Goal: Find specific page/section: Find specific page/section

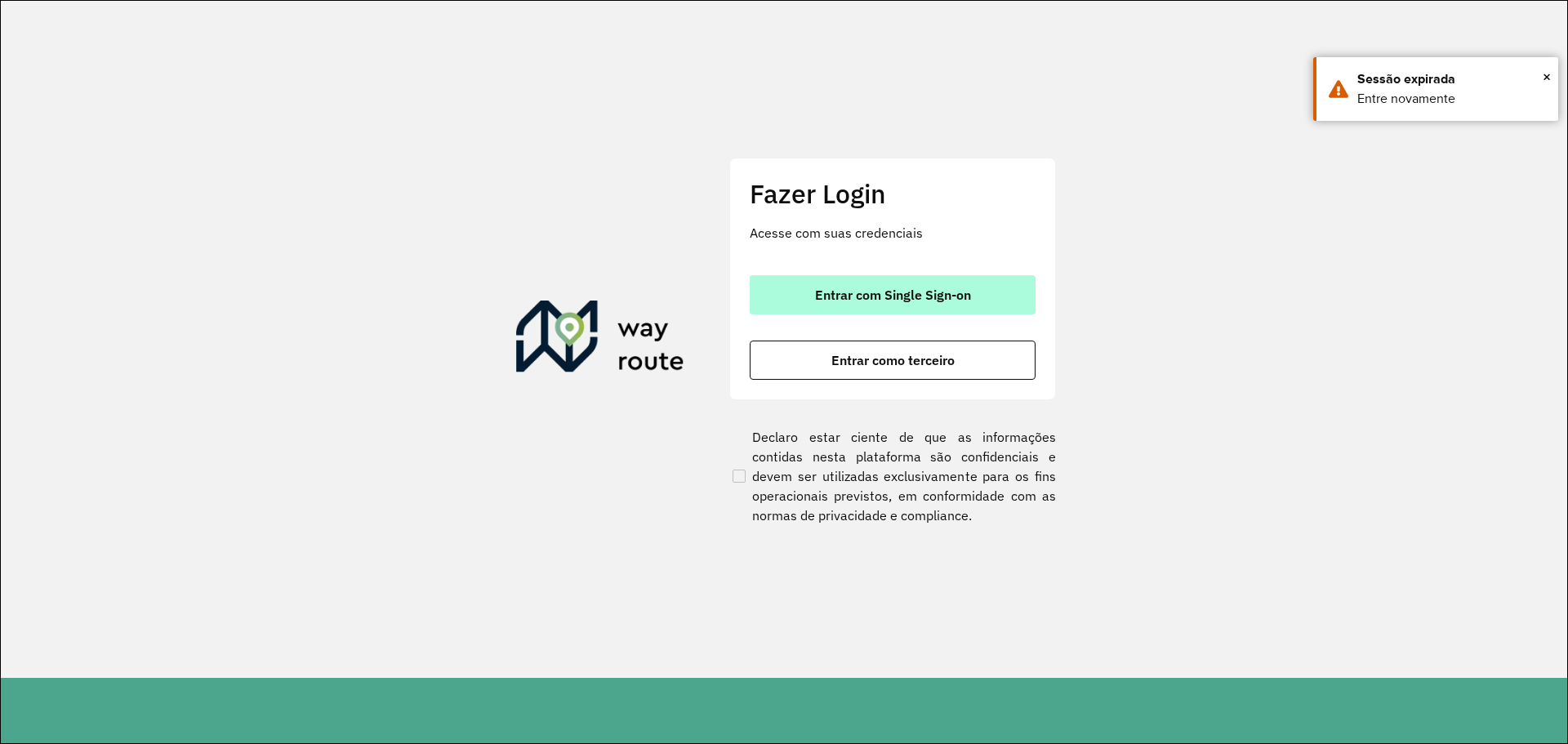
click at [926, 288] on span "Entrar com Single Sign-on" at bounding box center [893, 294] width 156 height 13
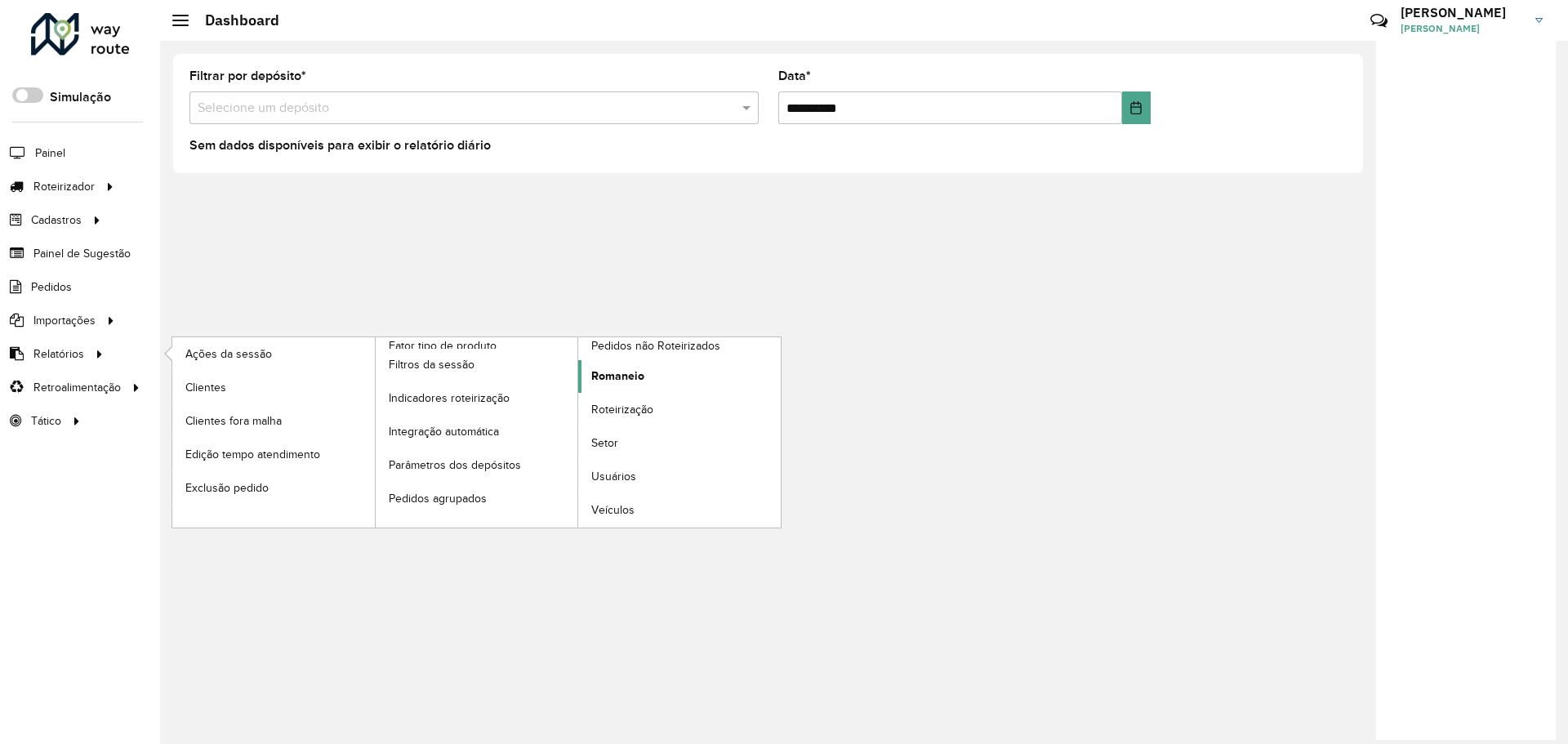
click at [638, 368] on span "Romaneio" at bounding box center [618, 376] width 53 height 17
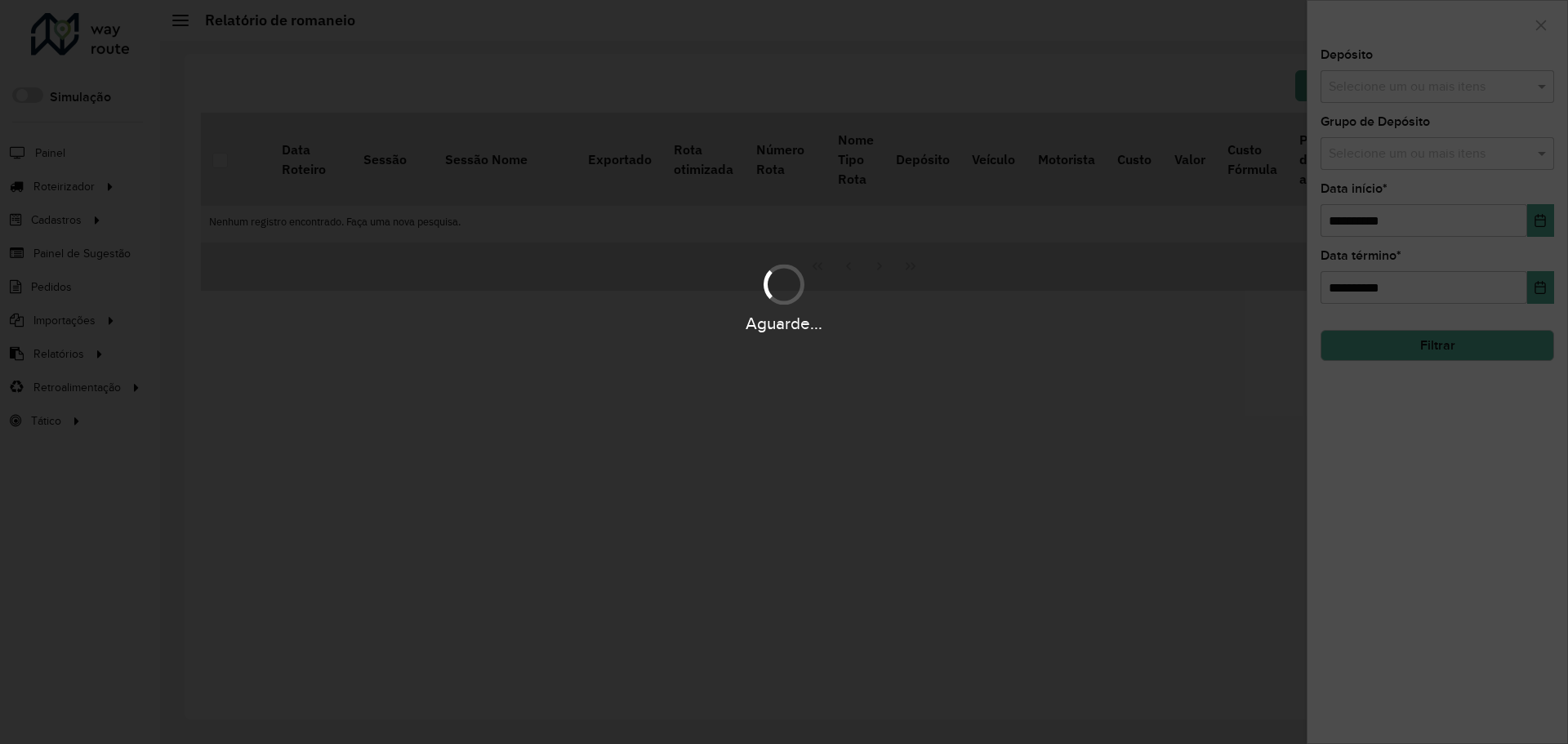
click at [1463, 79] on div "Aguarde..." at bounding box center [784, 372] width 1568 height 744
click at [1462, 81] on input "text" at bounding box center [1429, 88] width 210 height 20
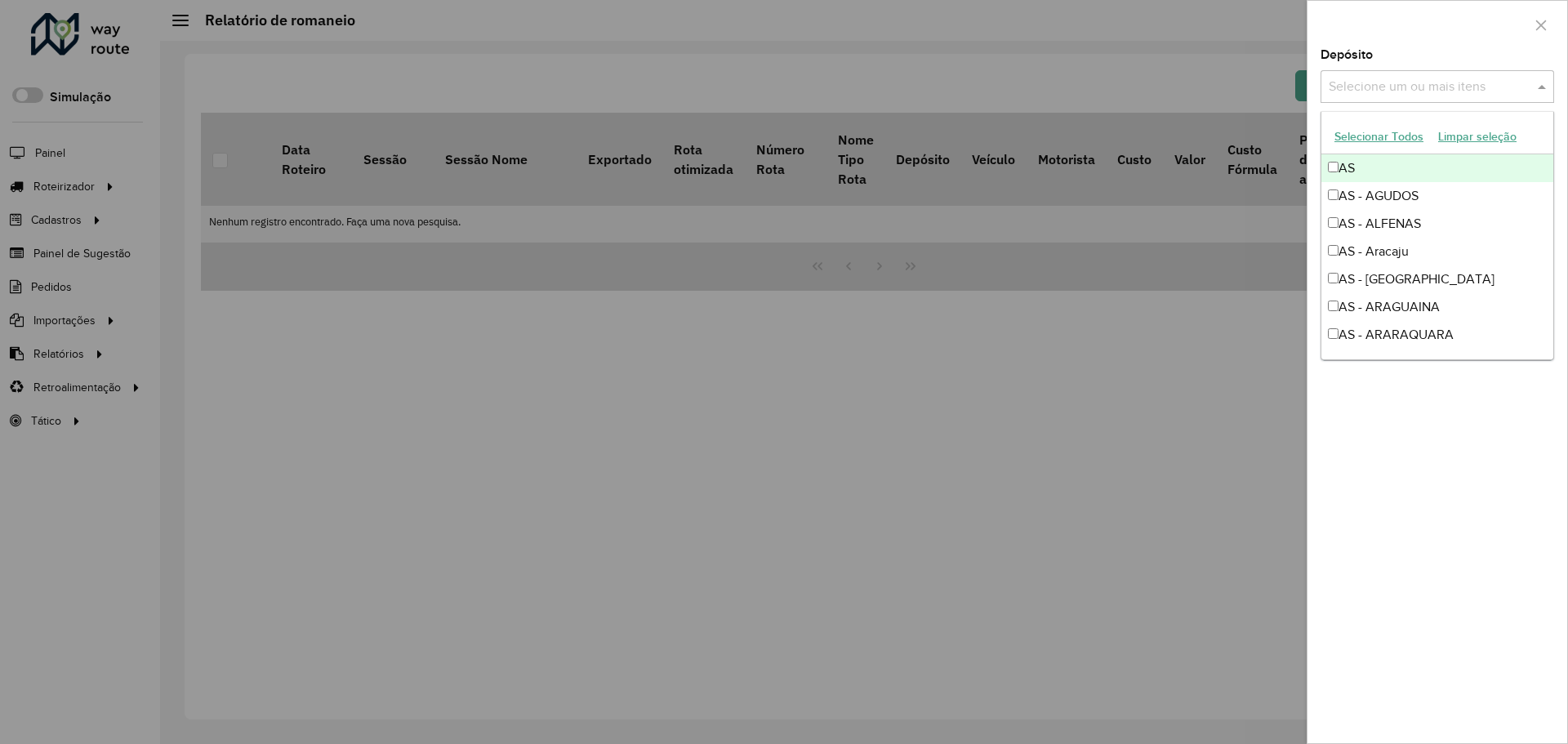
click at [1462, 81] on input "text" at bounding box center [1429, 88] width 210 height 20
type input "*******"
drag, startPoint x: 1493, startPoint y: 455, endPoint x: 1488, endPoint y: 373, distance: 82.2
click at [1492, 455] on div "**********" at bounding box center [1437, 397] width 260 height 695
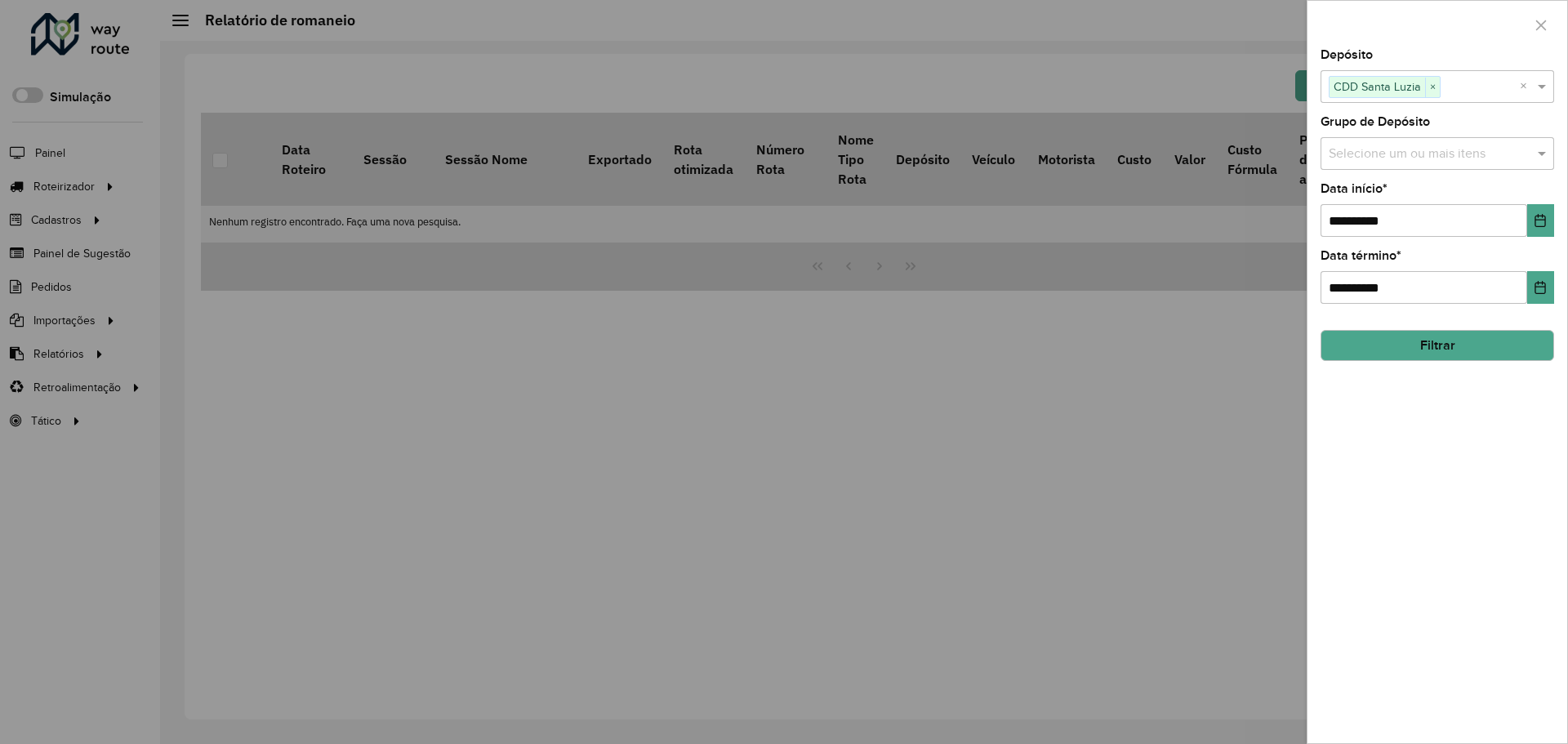
click at [1489, 347] on button "Filtrar" at bounding box center [1436, 345] width 233 height 31
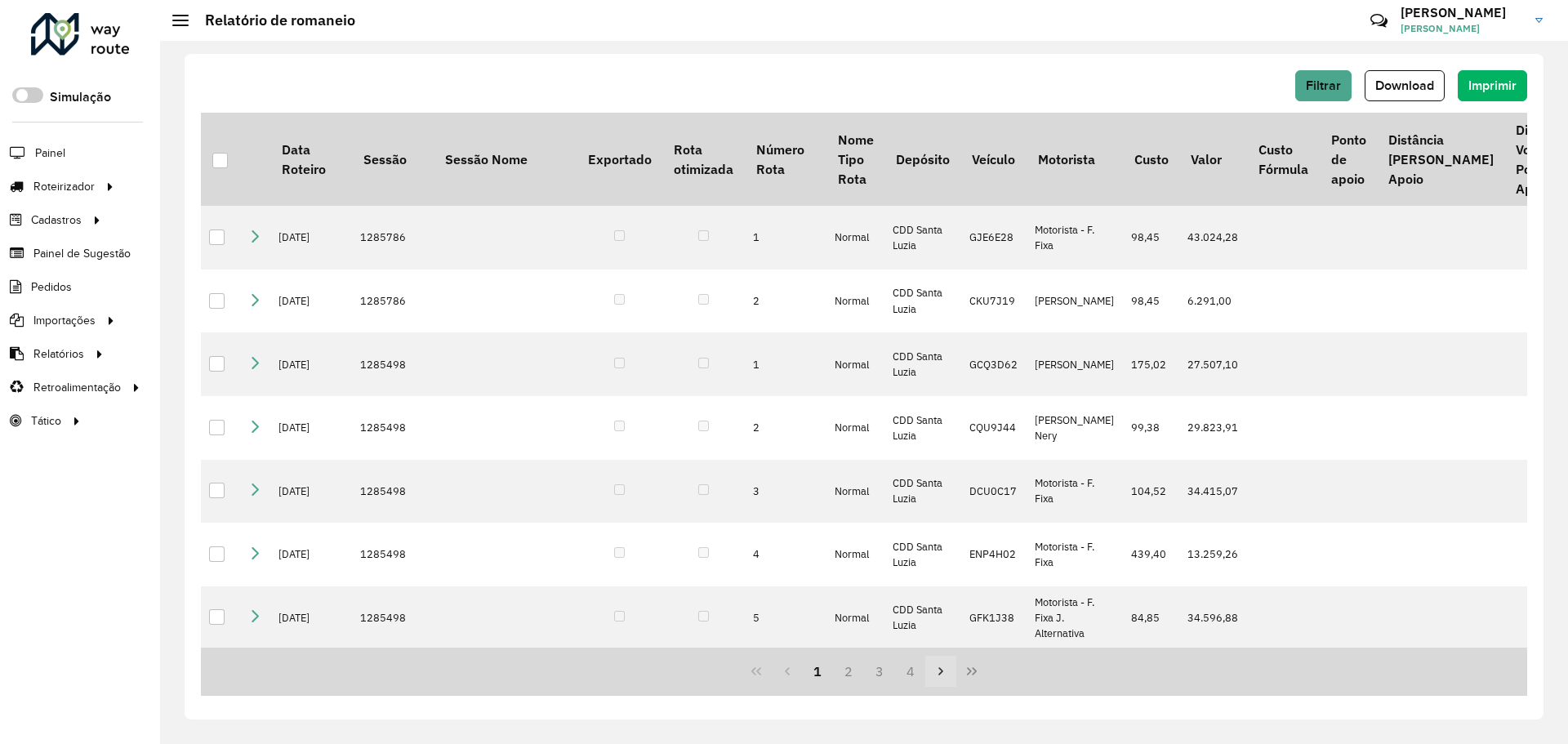
click at [932, 673] on button "Next Page" at bounding box center [941, 672] width 31 height 31
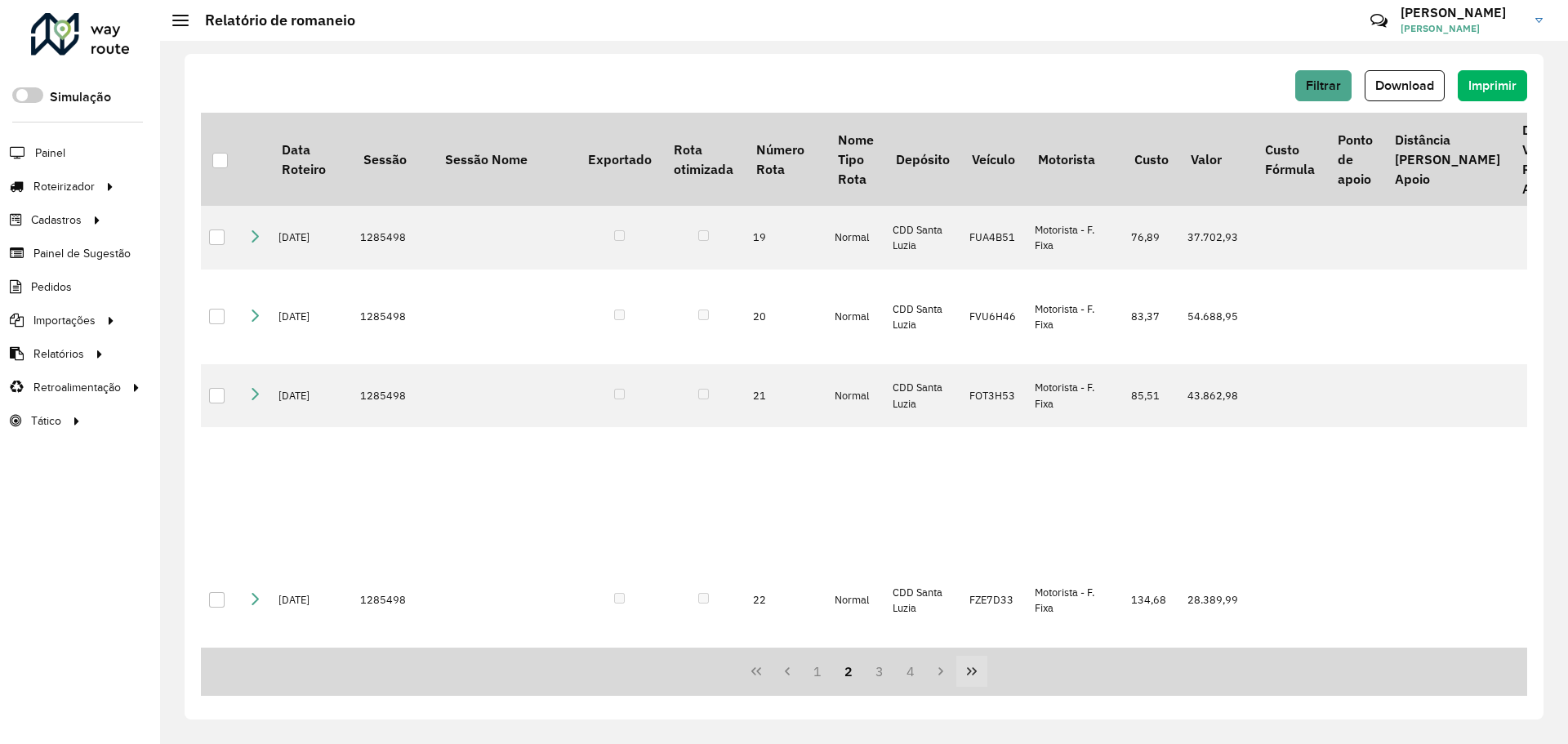
click at [978, 672] on icon "Last Page" at bounding box center [971, 671] width 13 height 13
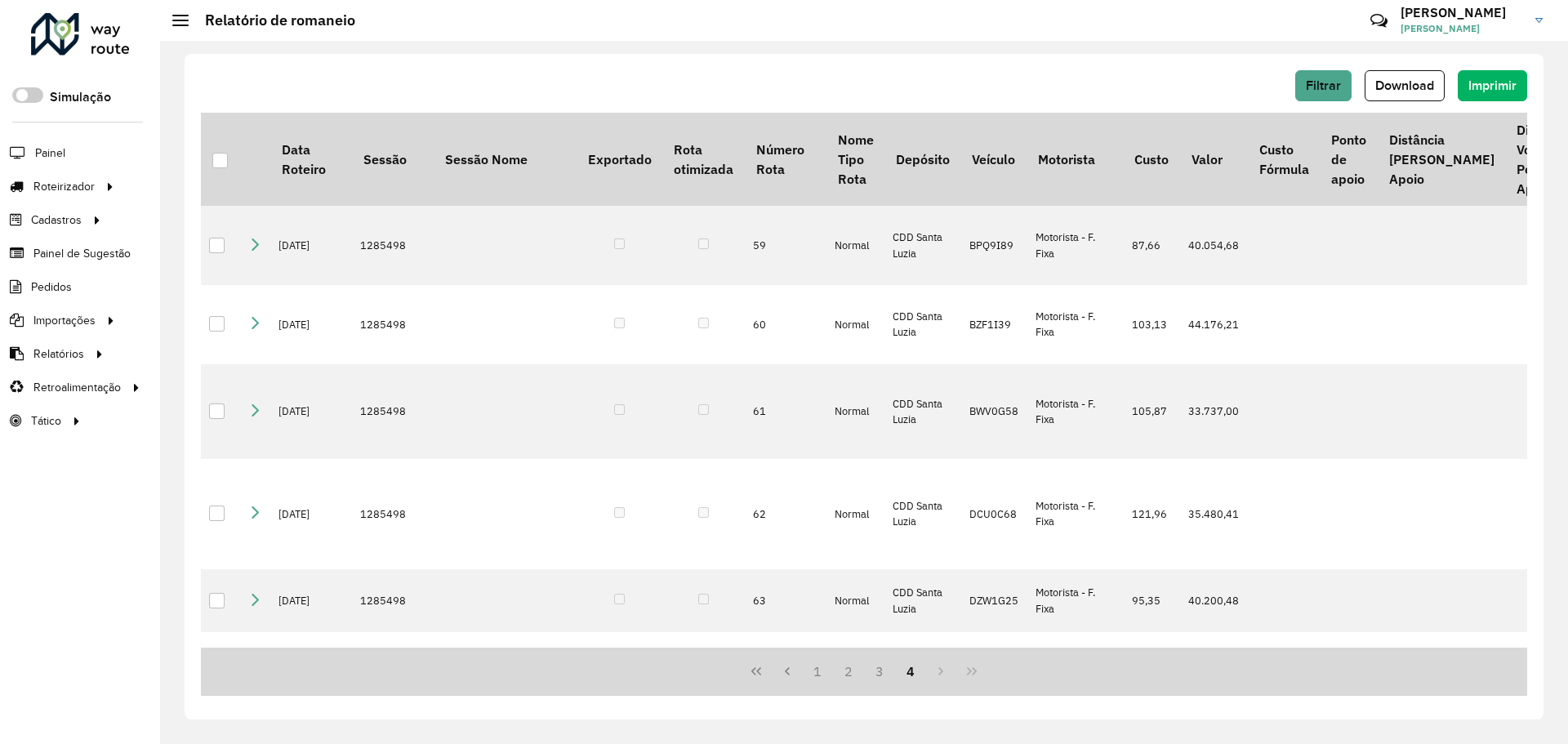
click at [971, 672] on div "1 2 3 4" at bounding box center [864, 671] width 1326 height 48
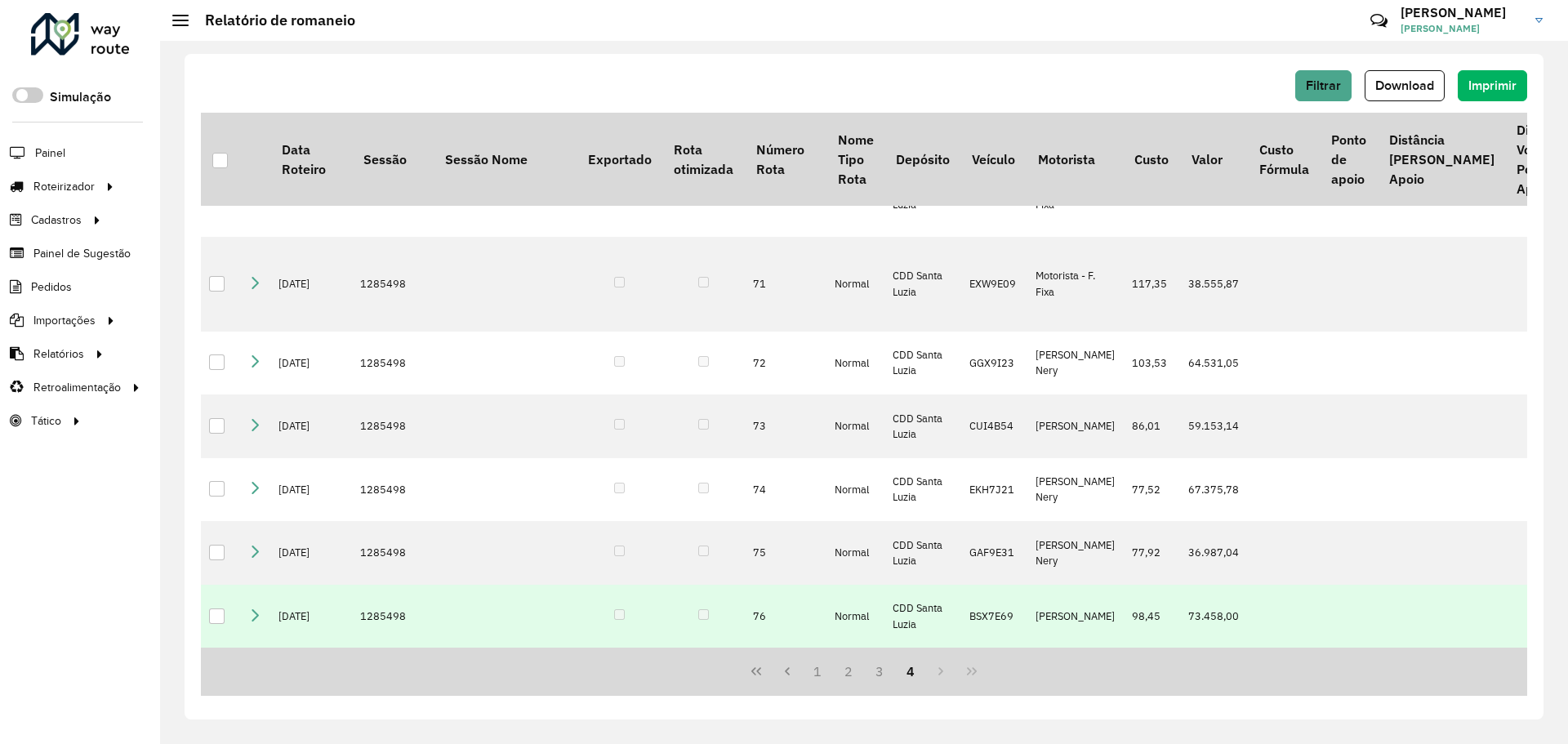
scroll to position [1425, 0]
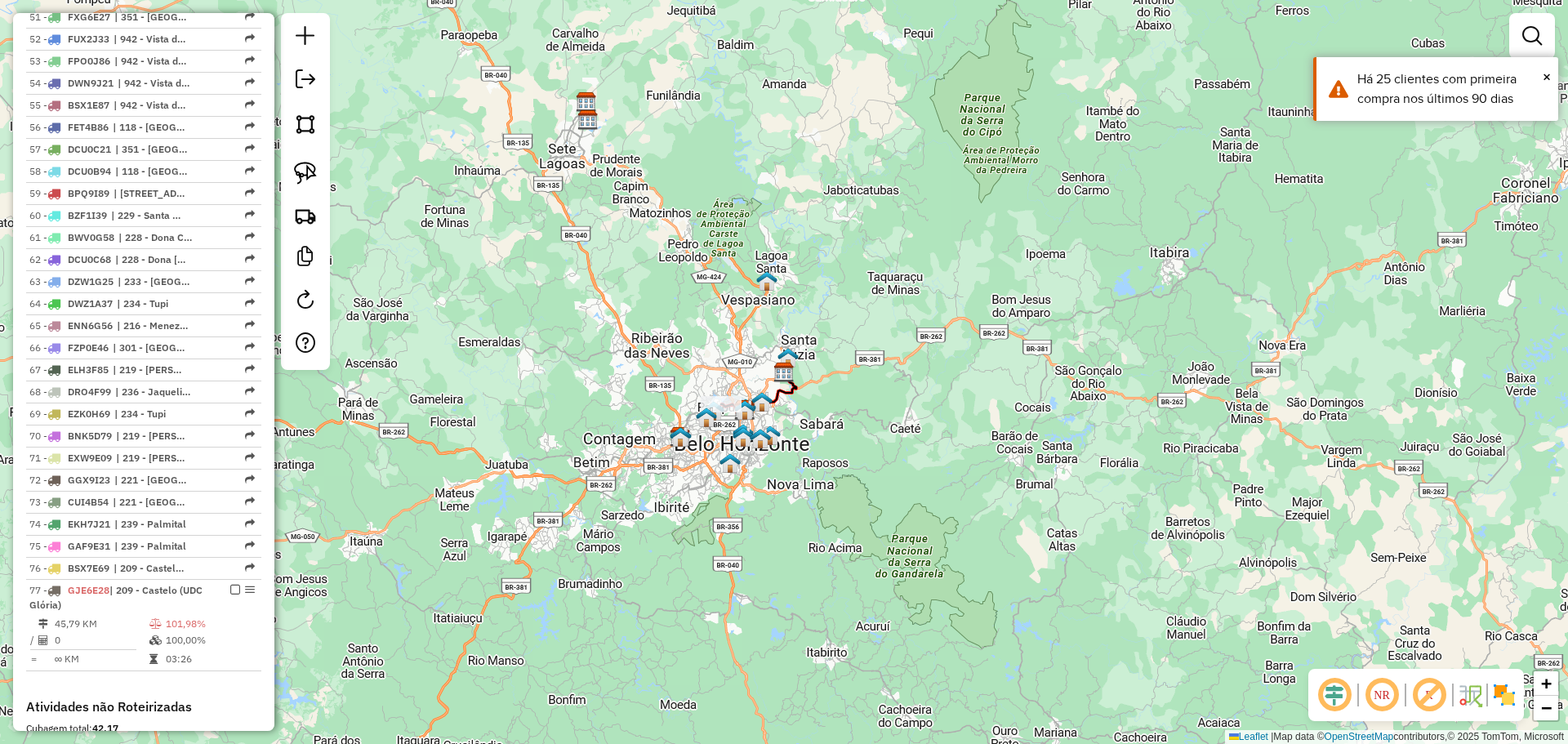
scroll to position [2119, 0]
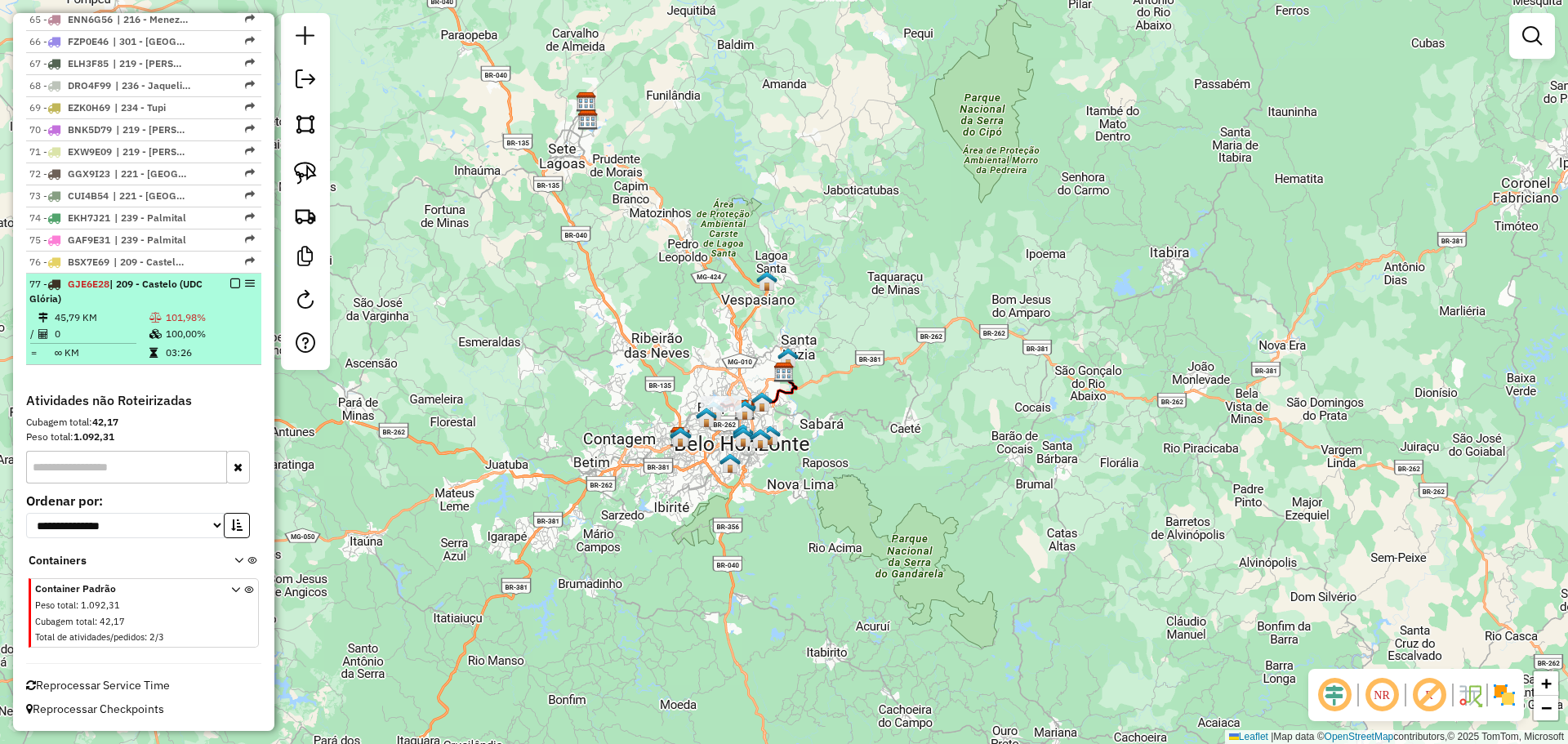
click at [231, 283] on em at bounding box center [235, 283] width 10 height 10
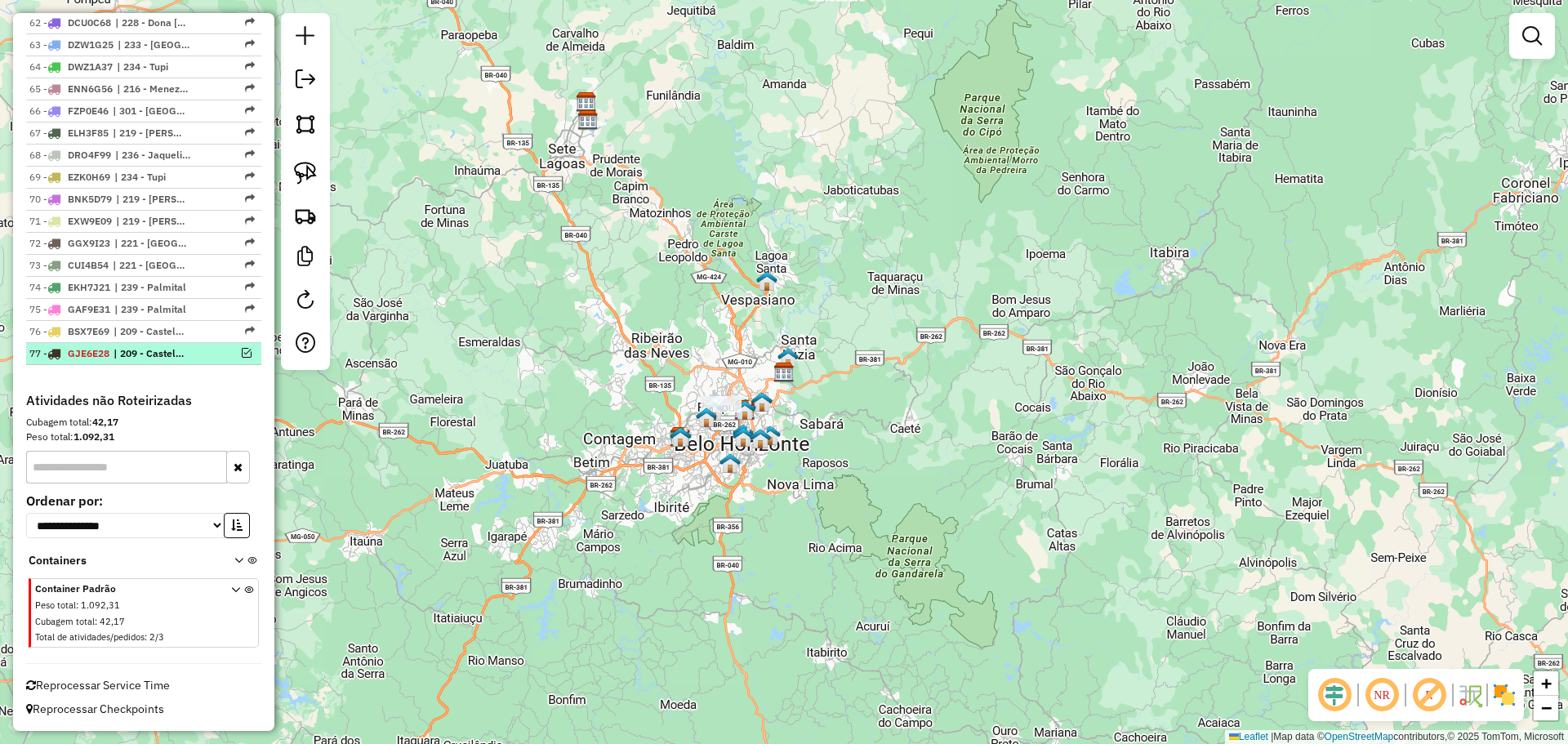
click at [236, 348] on div at bounding box center [230, 353] width 49 height 10
select select "**********"
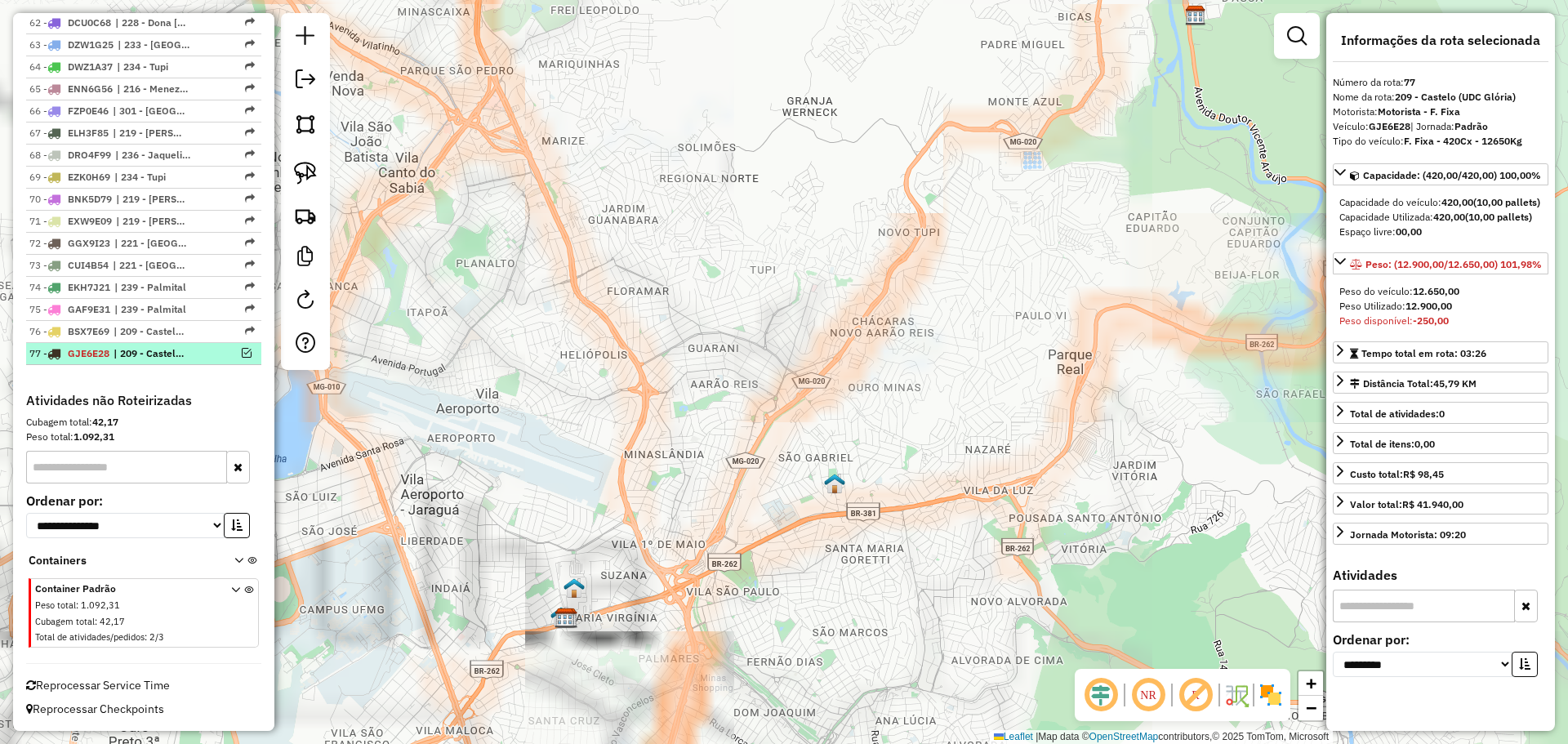
click at [196, 350] on div "77 - GJE6E28 | 209 - Castelo (UDC Glória)" at bounding box center [116, 353] width 173 height 15
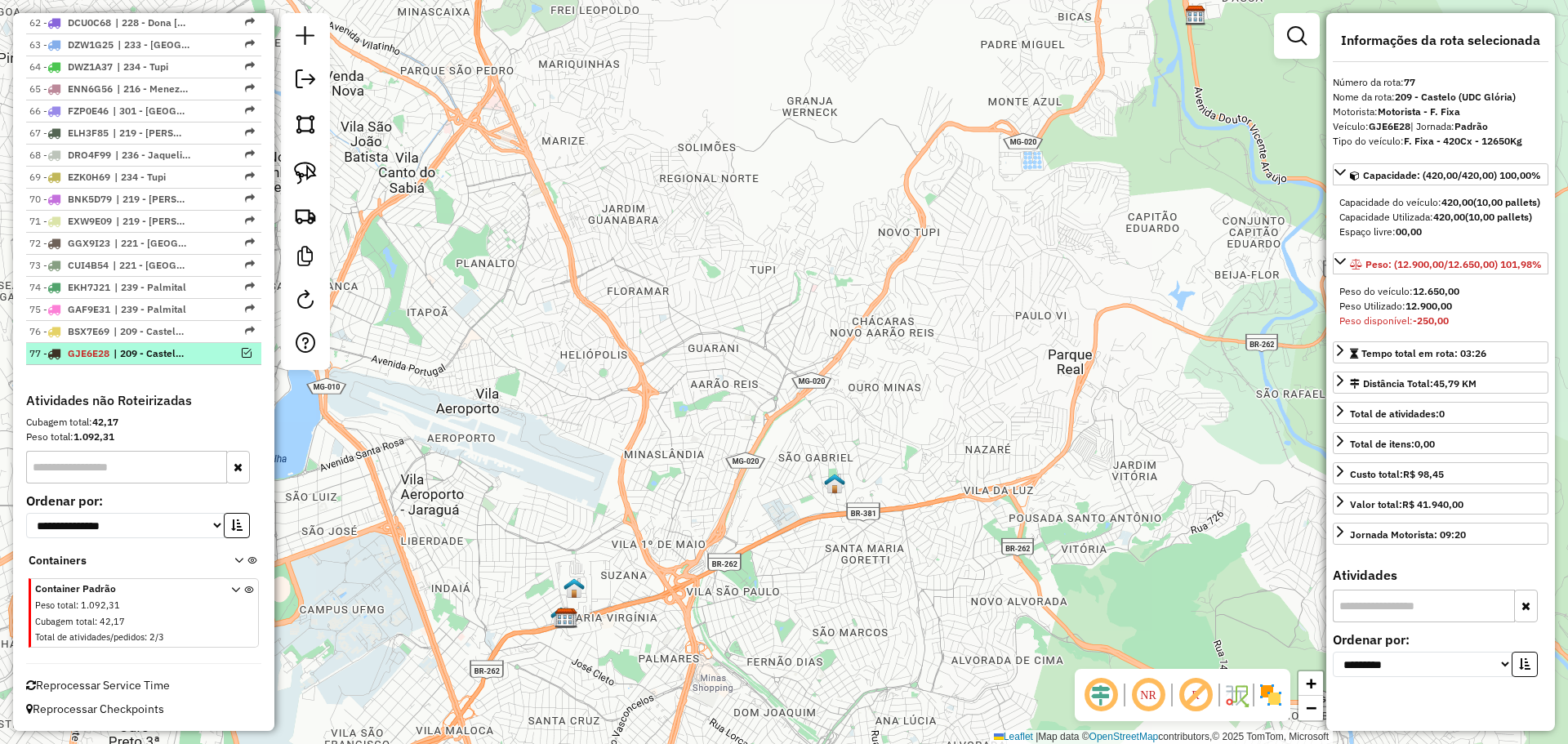
click at [242, 356] on em at bounding box center [247, 353] width 10 height 10
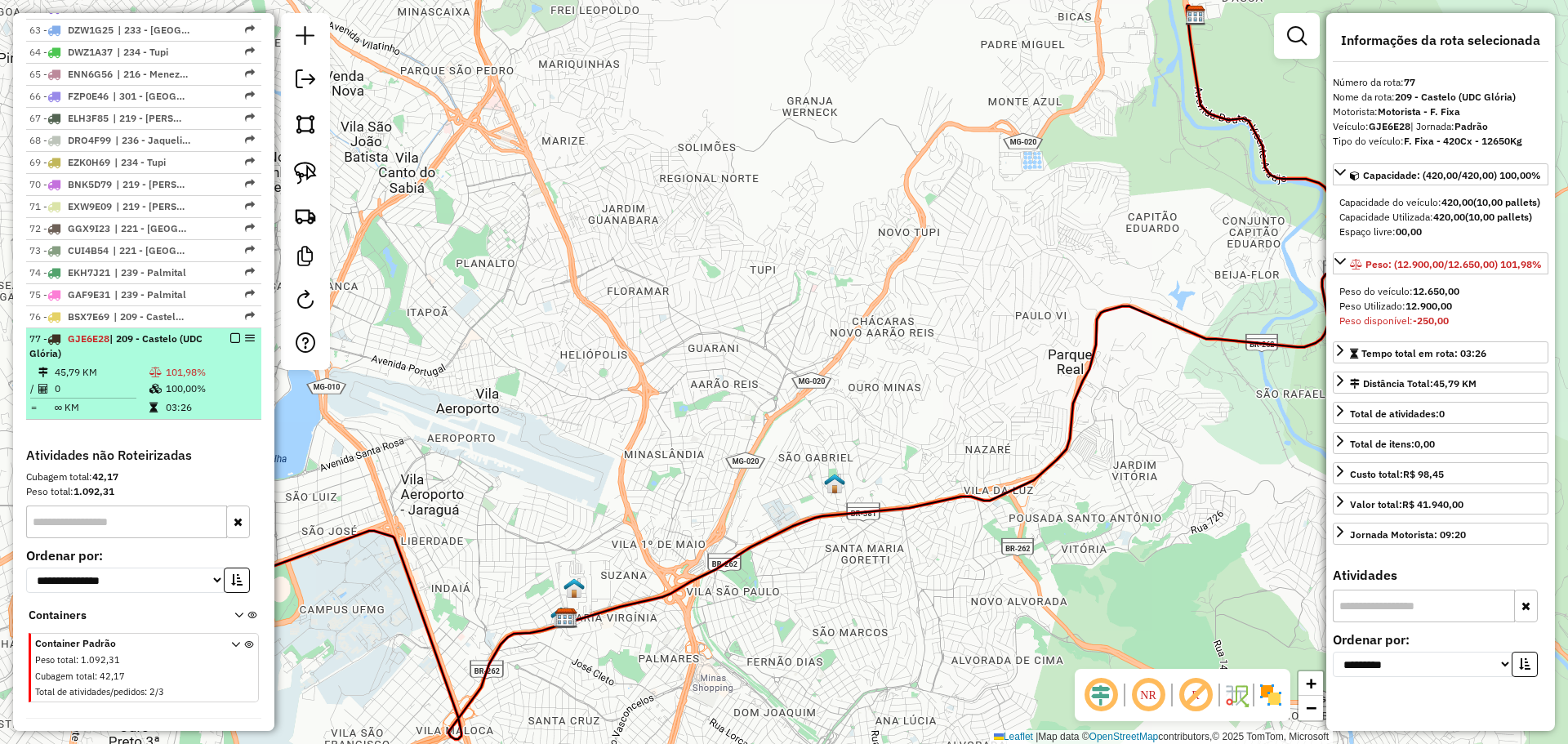
scroll to position [2119, 0]
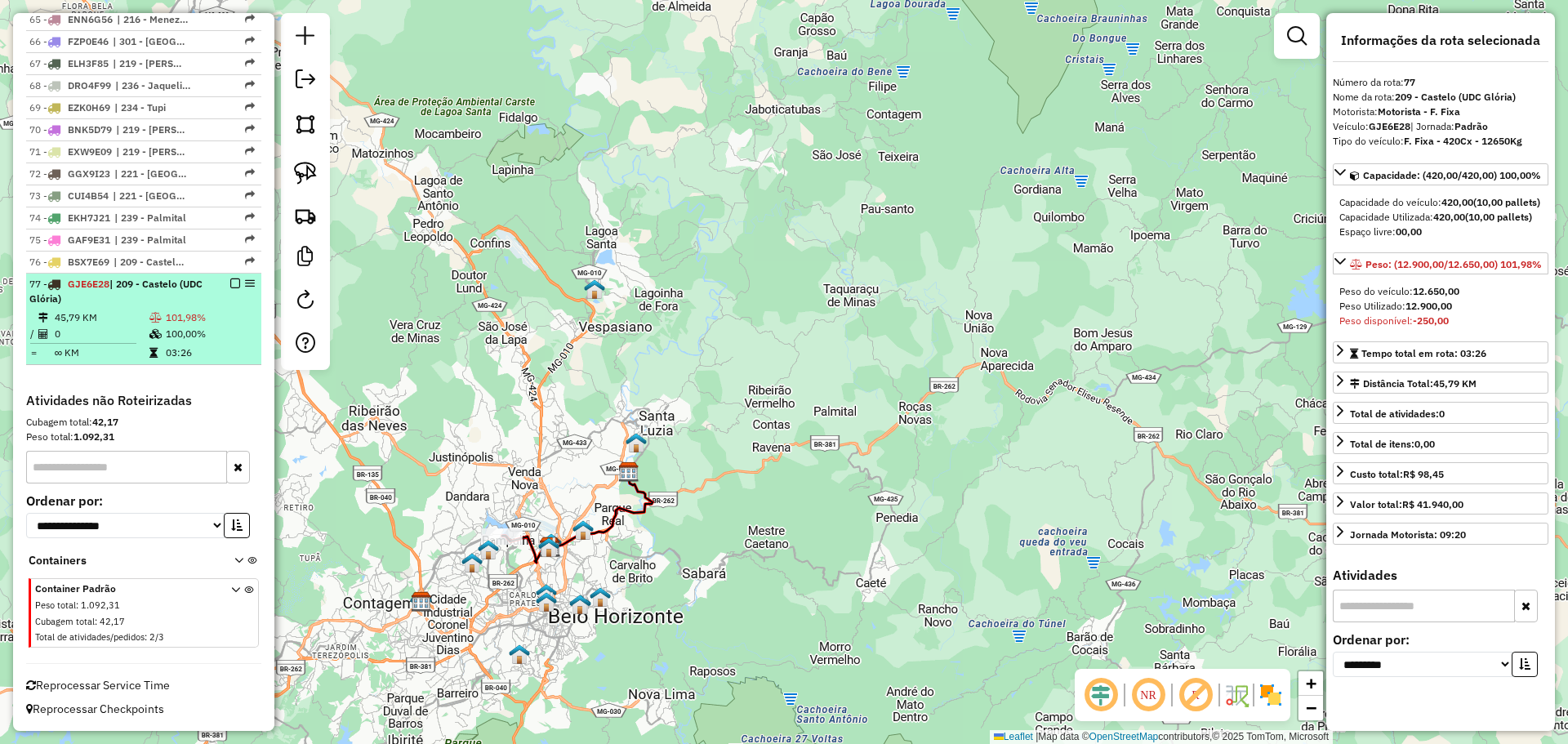
click at [232, 280] on em at bounding box center [235, 283] width 10 height 10
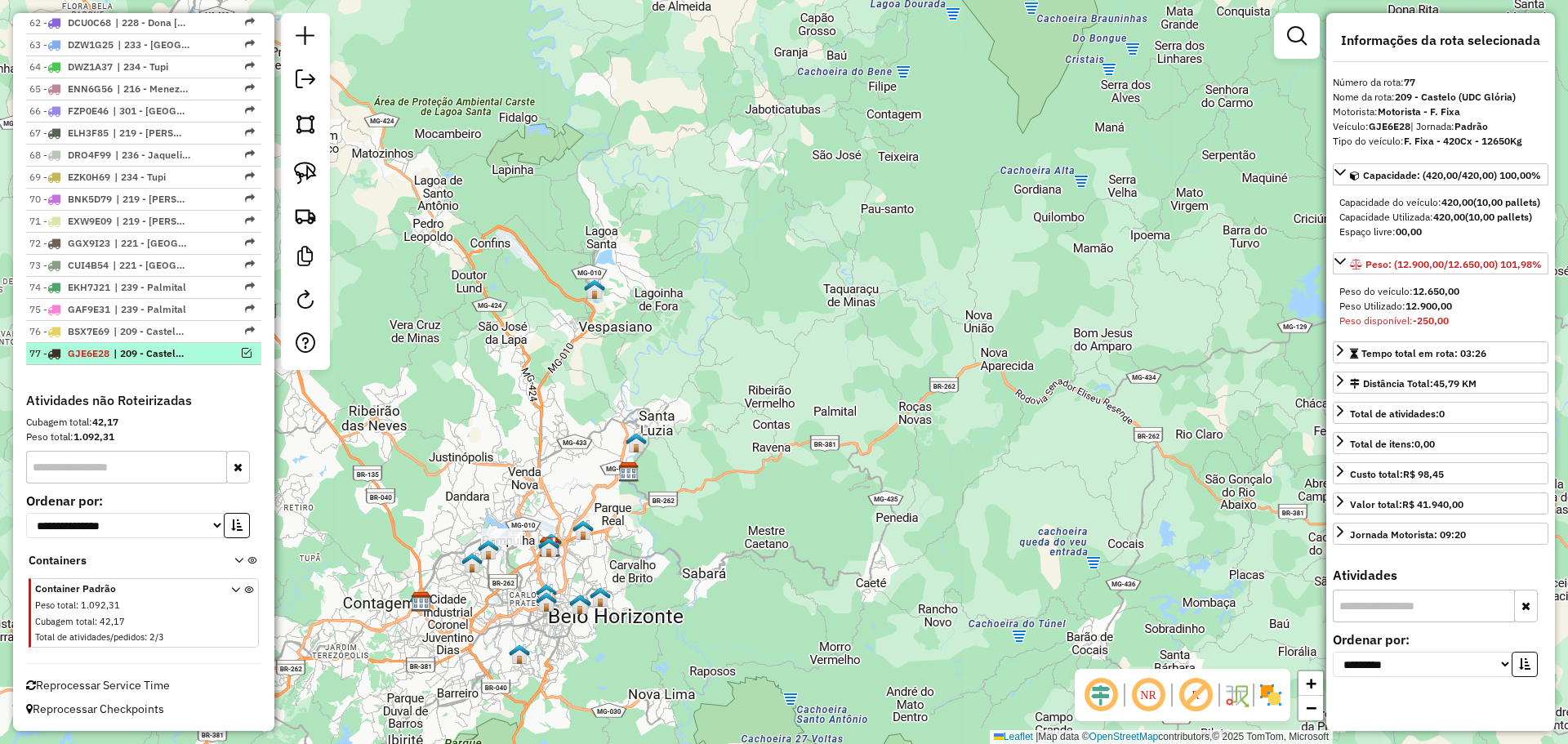
scroll to position [2049, 0]
click at [236, 353] on div at bounding box center [230, 353] width 49 height 10
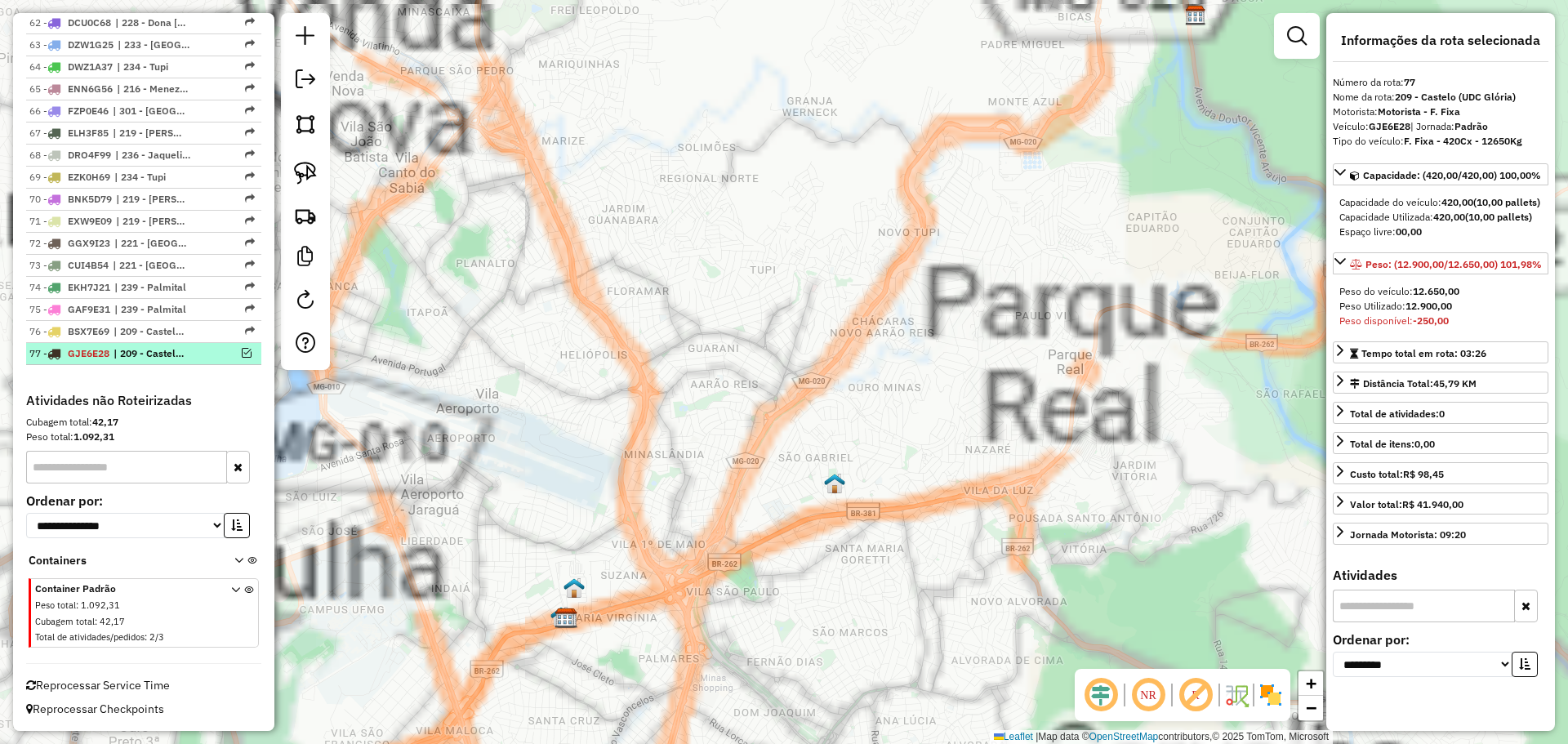
click at [242, 353] on em at bounding box center [247, 353] width 10 height 10
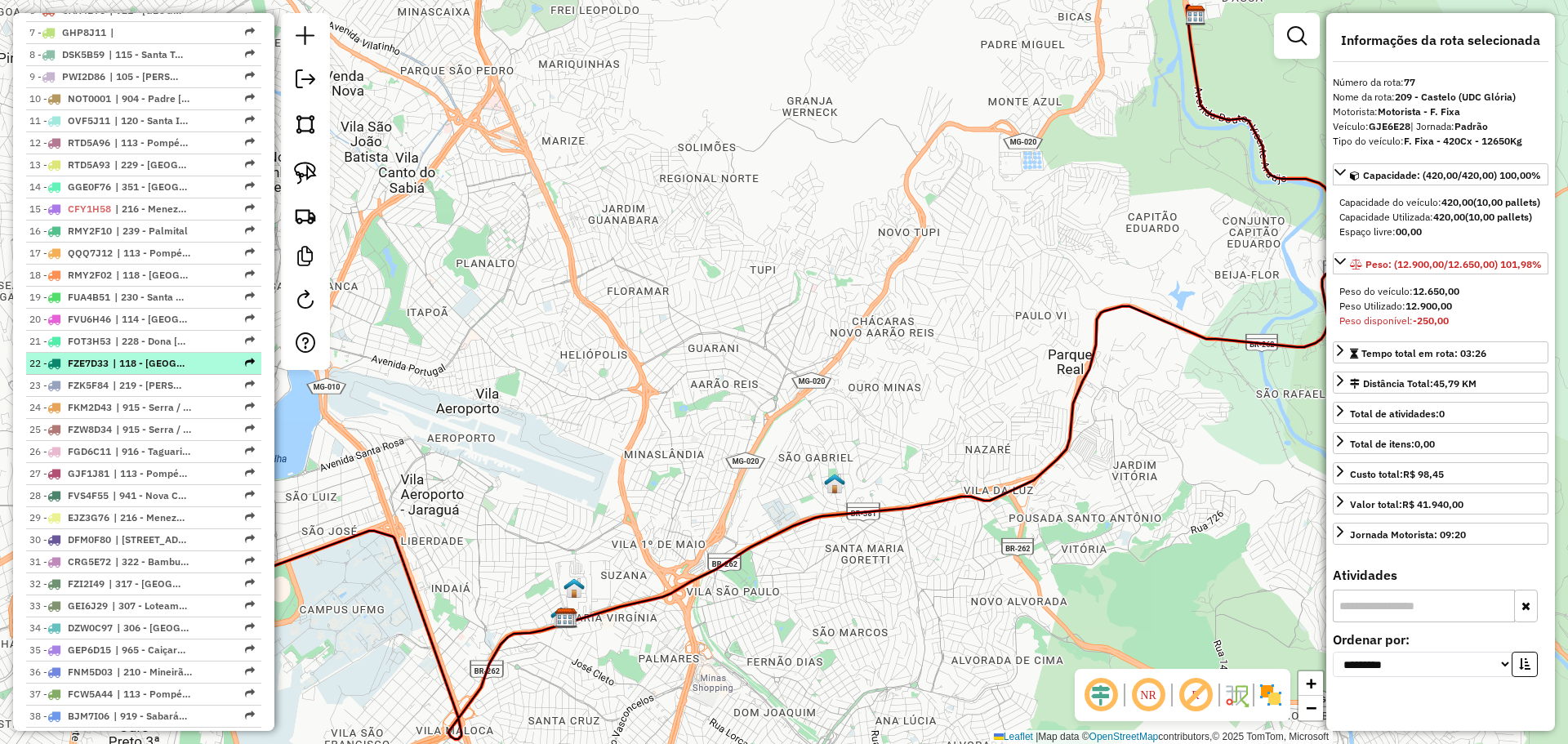
scroll to position [321, 0]
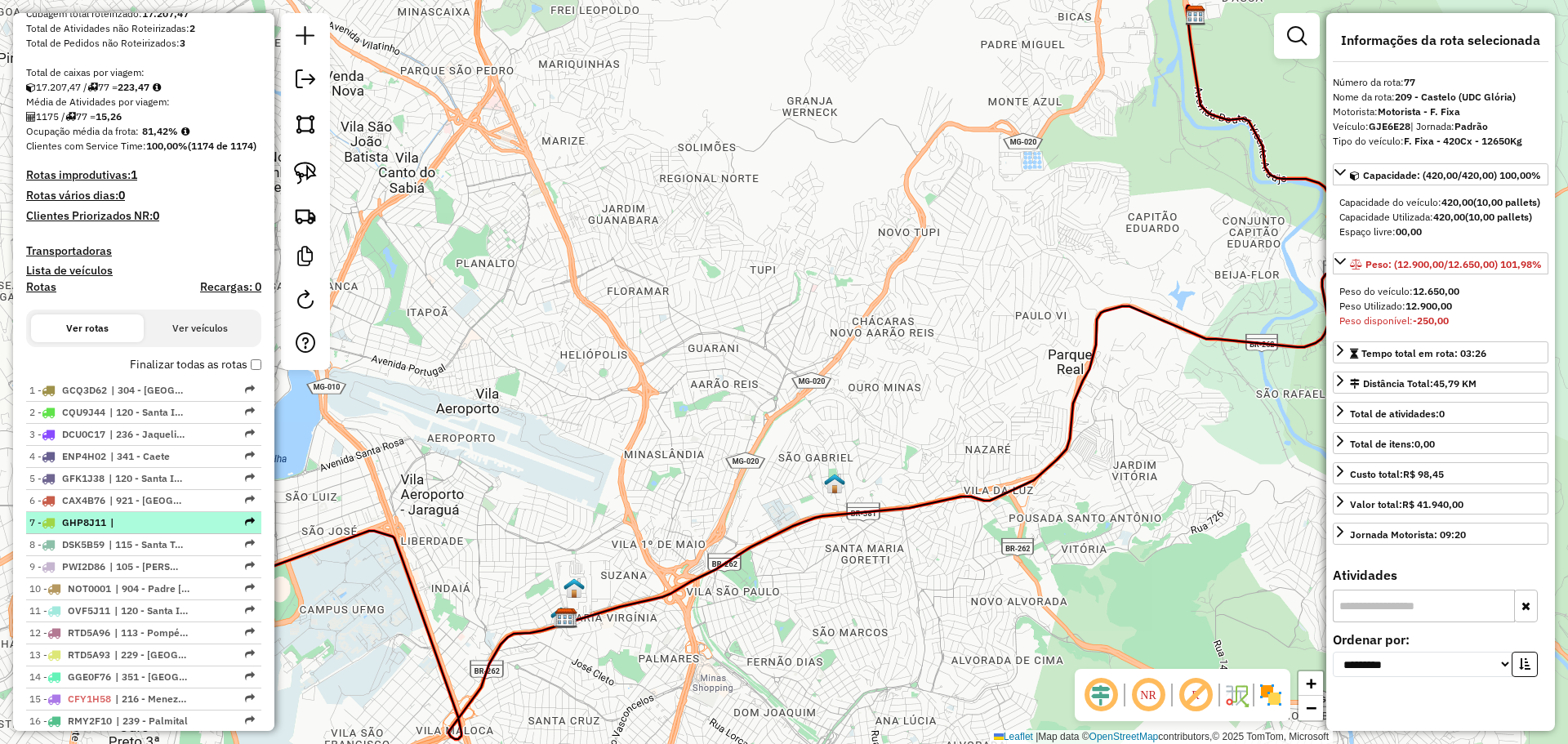
click at [185, 530] on span "|" at bounding box center [148, 523] width 75 height 15
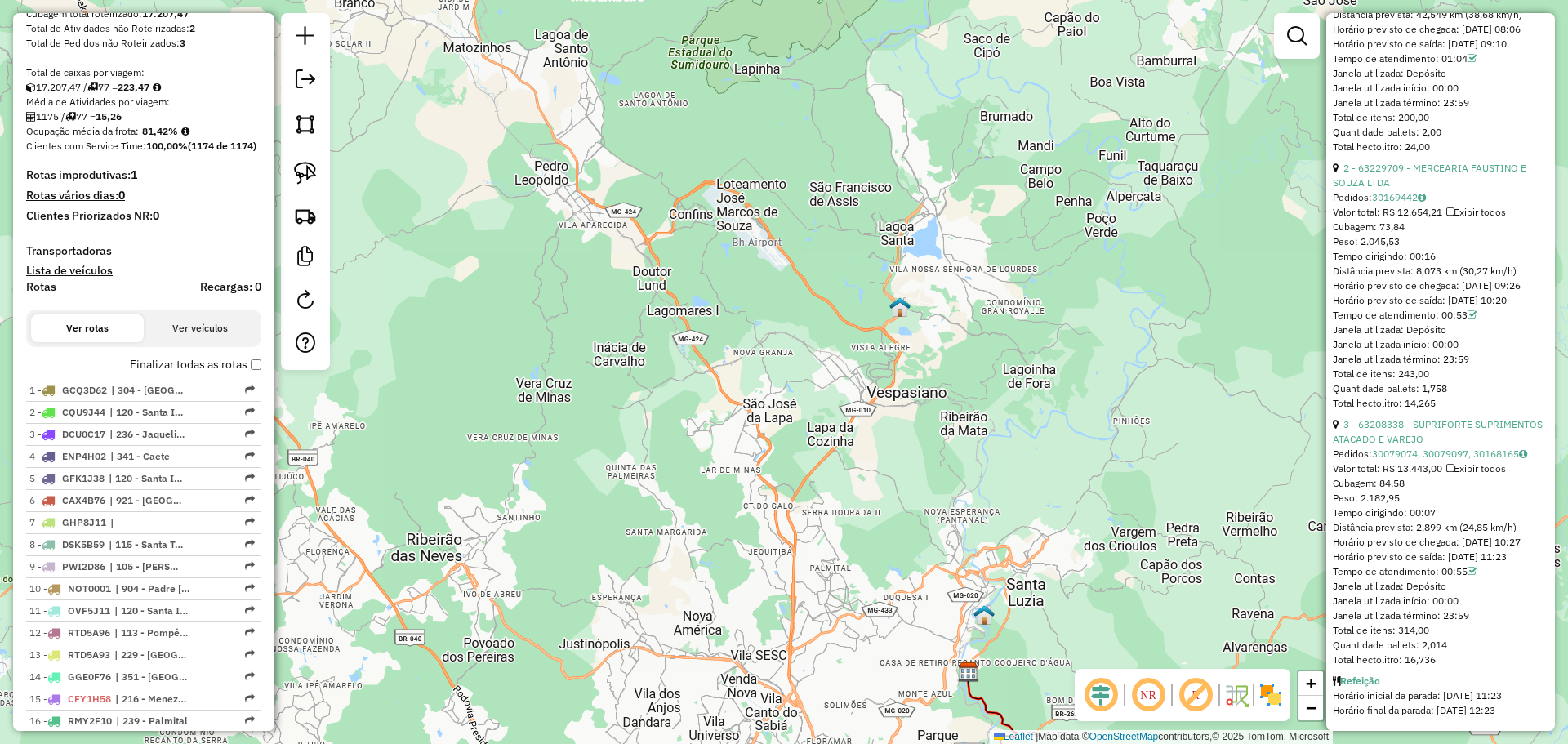
scroll to position [0, 0]
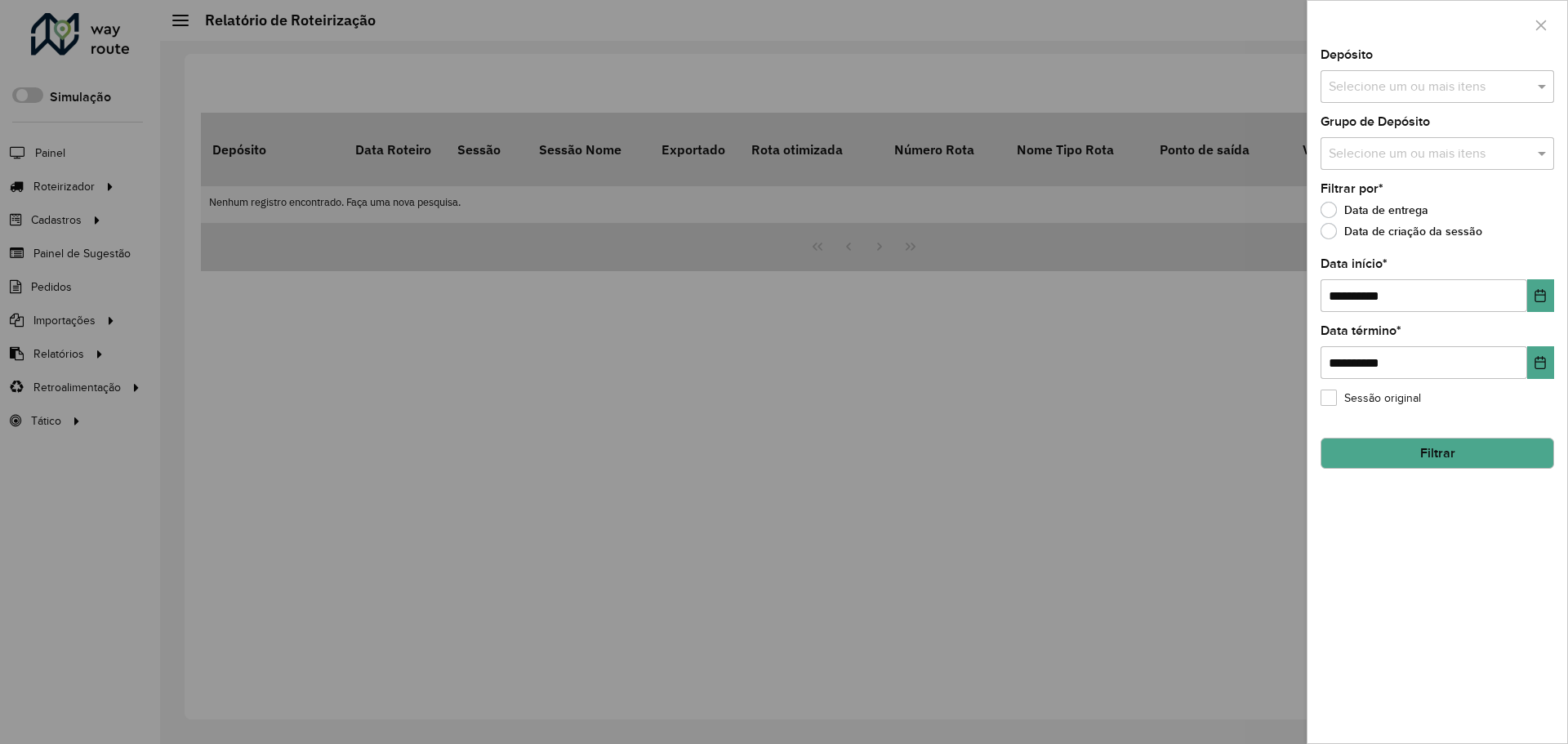
click at [1401, 85] on input "text" at bounding box center [1429, 88] width 210 height 20
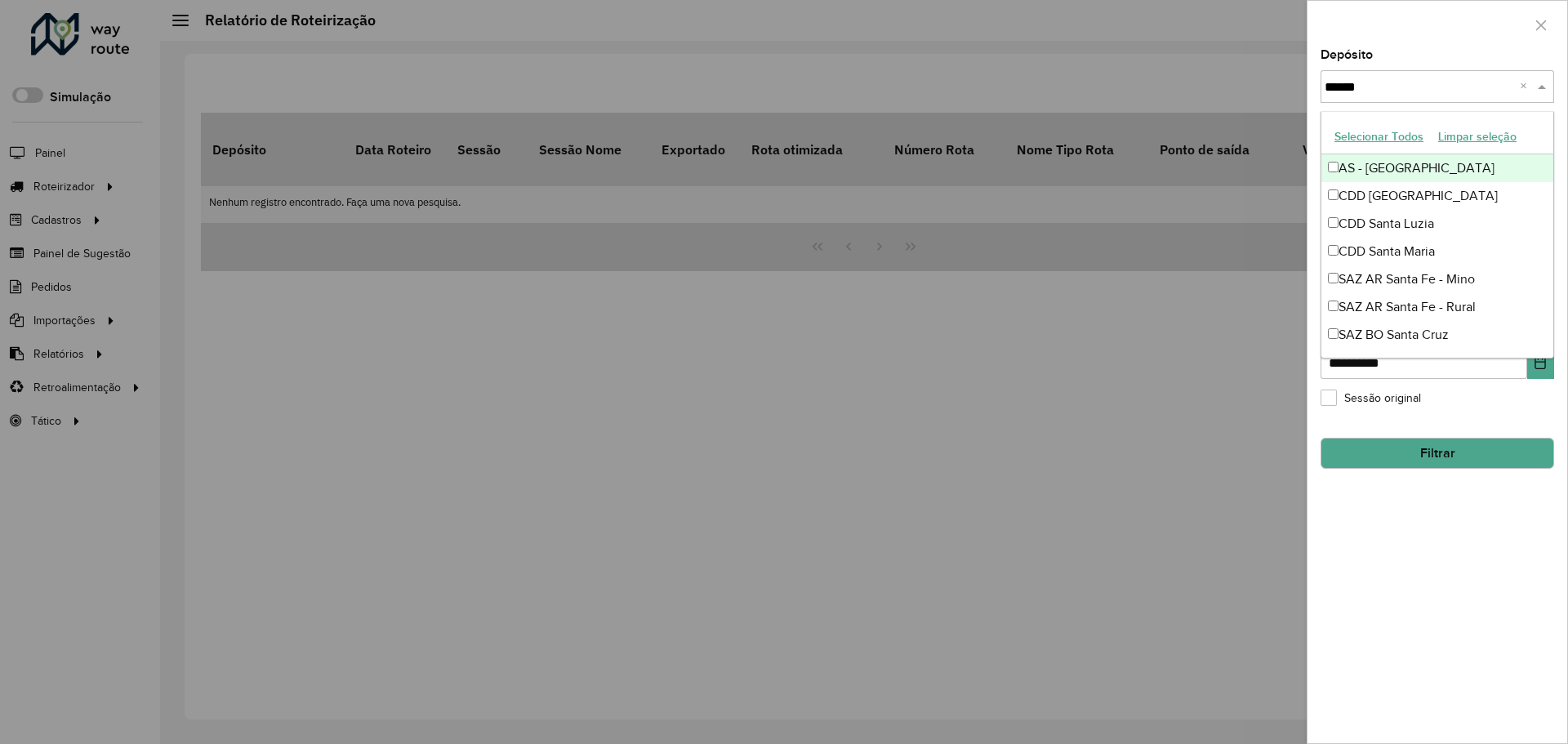
type input "*******"
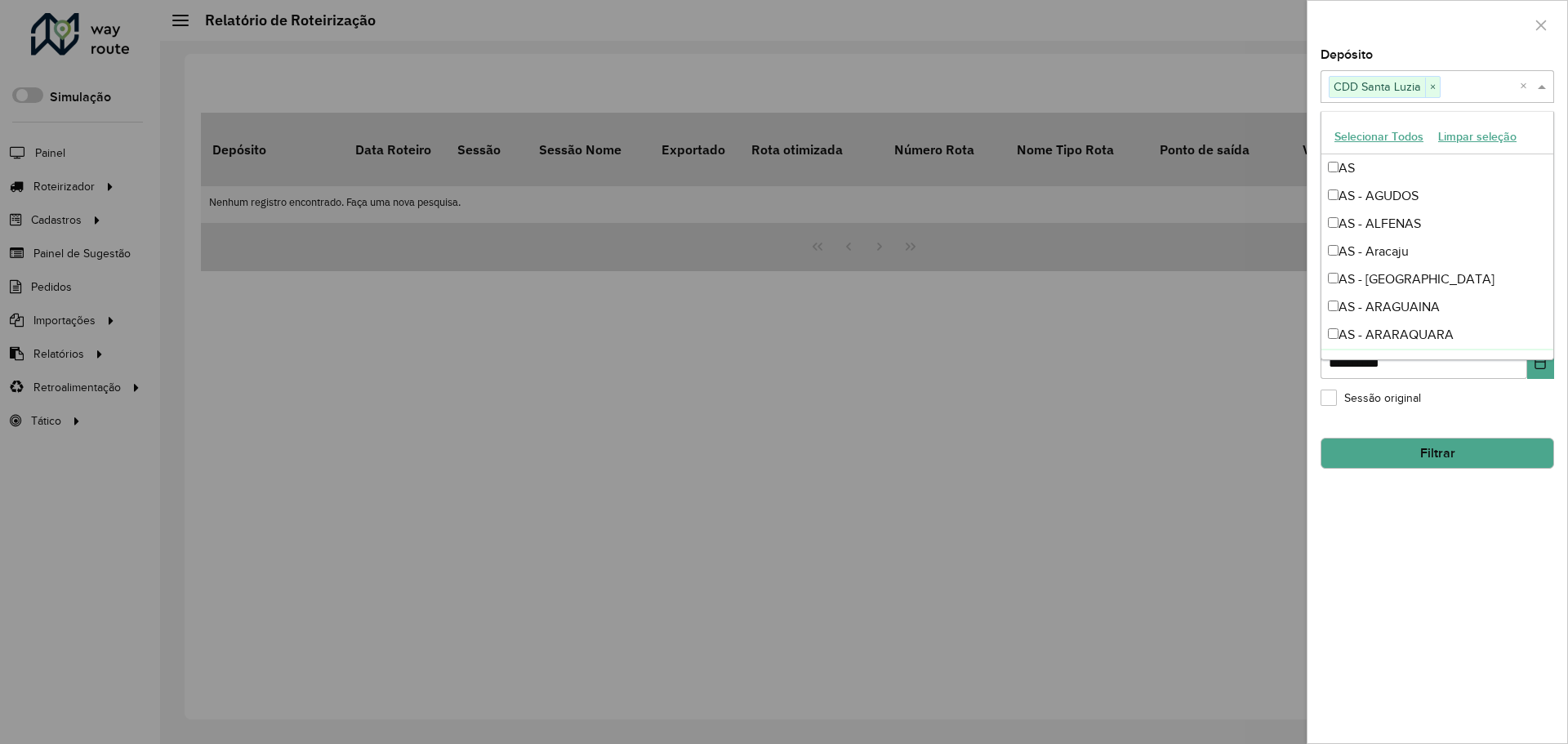
click at [1455, 479] on div "**********" at bounding box center [1437, 397] width 260 height 695
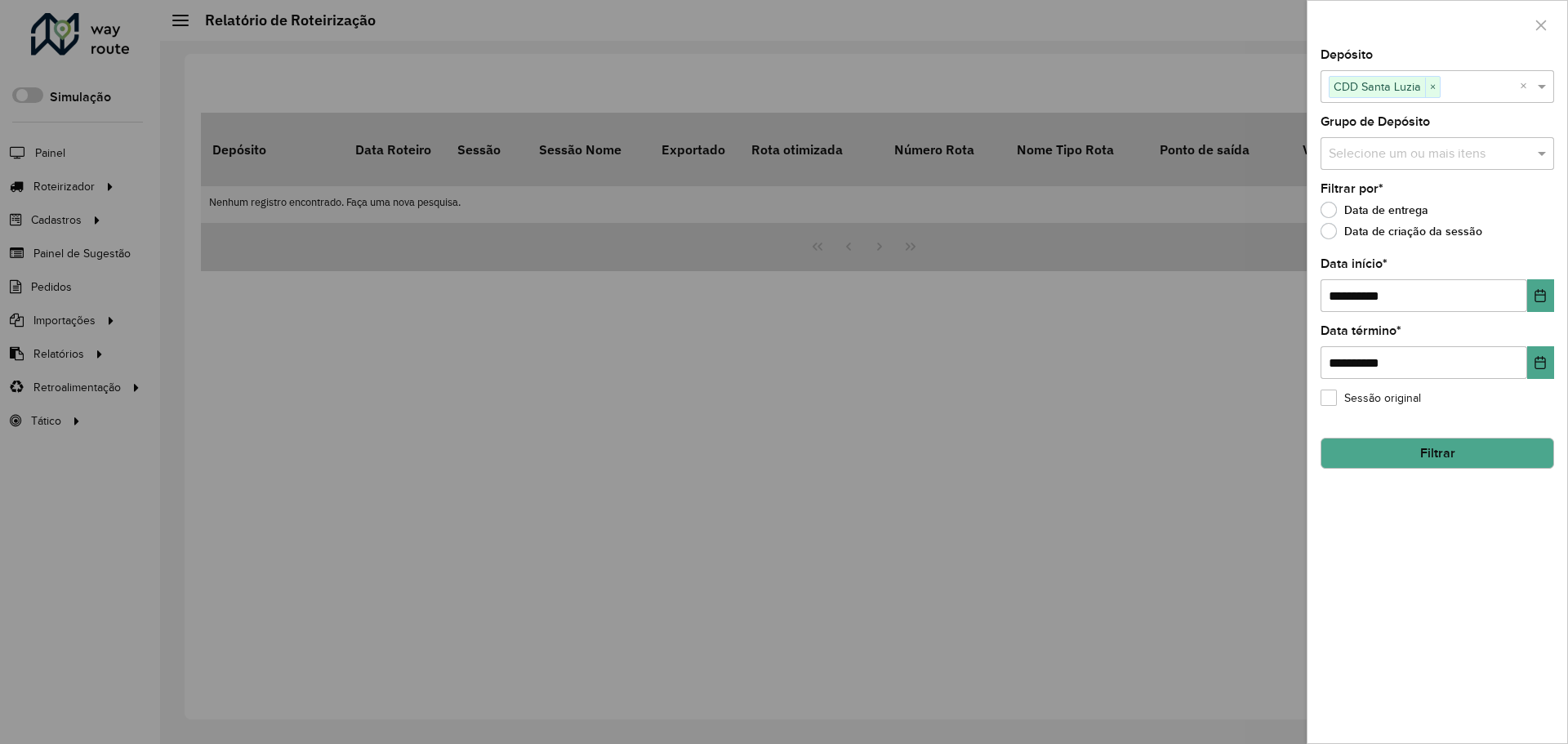
click at [1455, 441] on button "Filtrar" at bounding box center [1436, 454] width 233 height 31
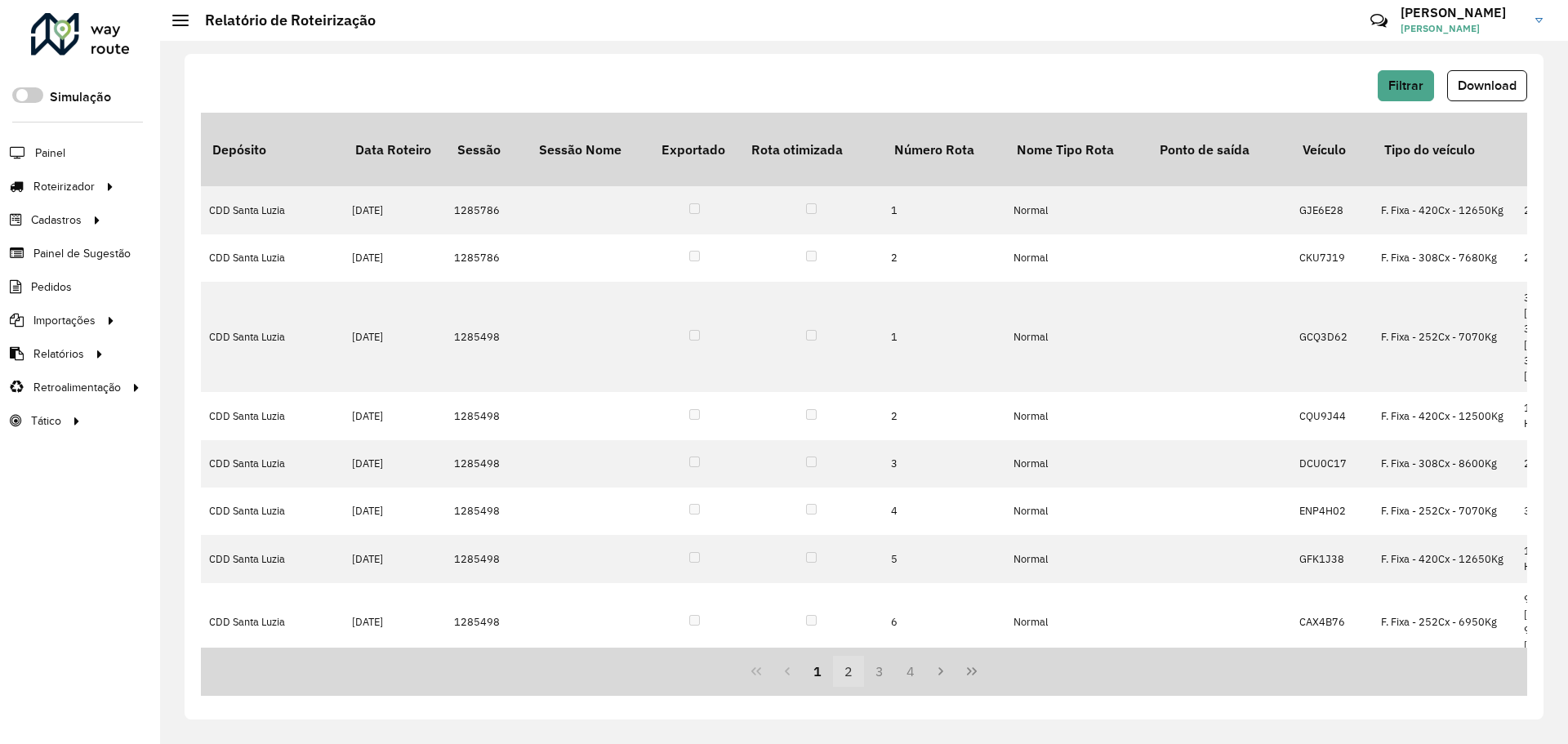
click at [844, 673] on button "2" at bounding box center [849, 672] width 31 height 31
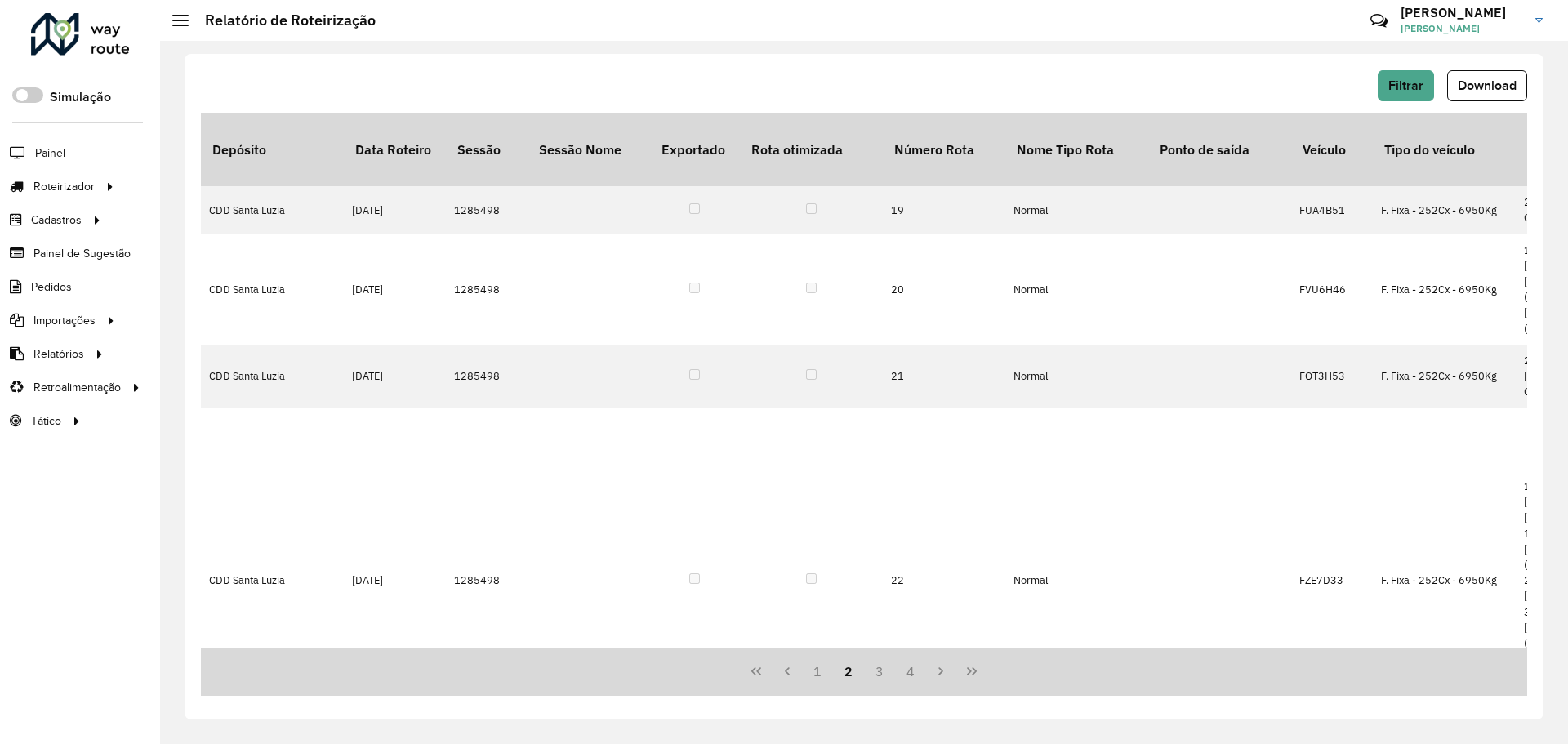
scroll to position [823, 0]
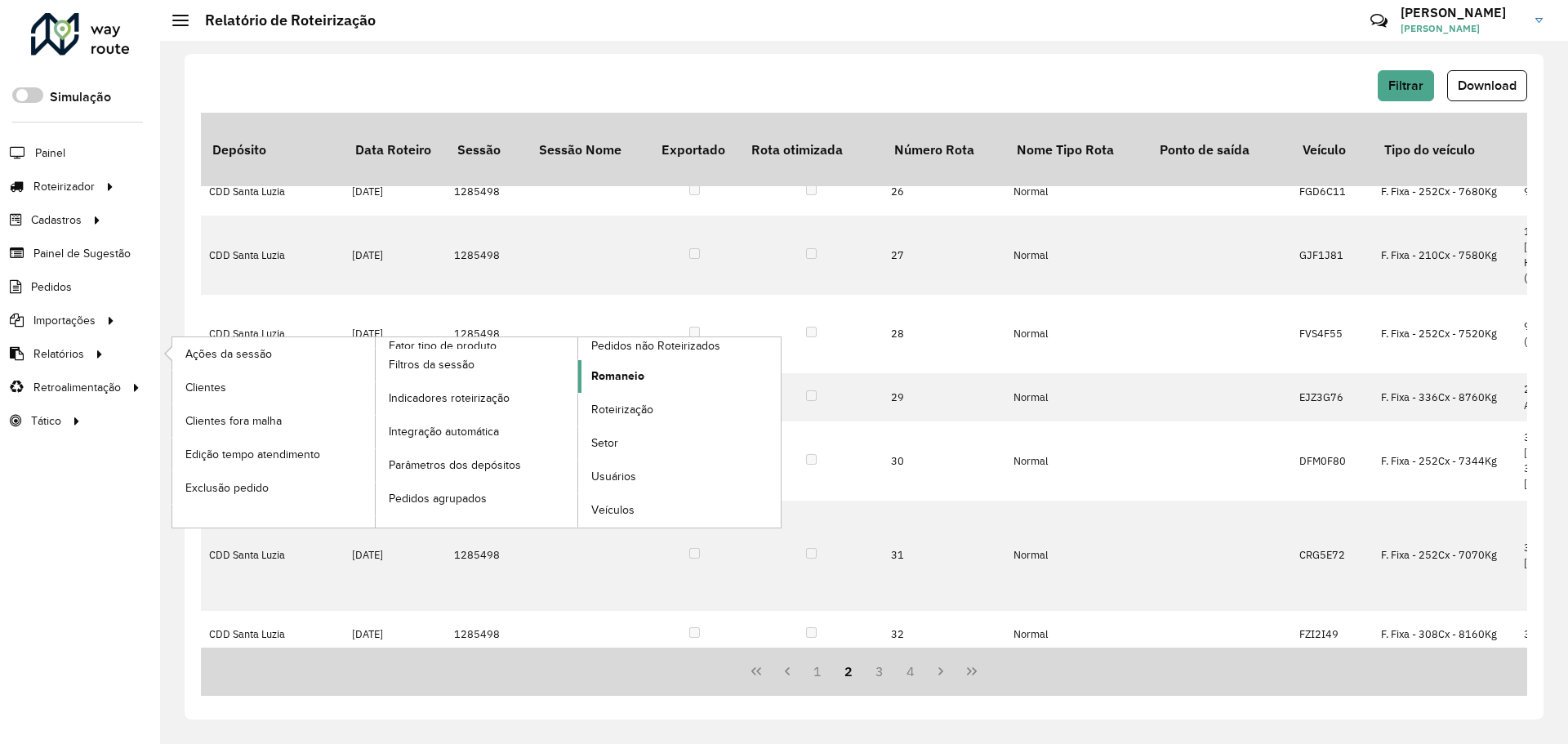
click at [638, 383] on span "Romaneio" at bounding box center [618, 376] width 53 height 17
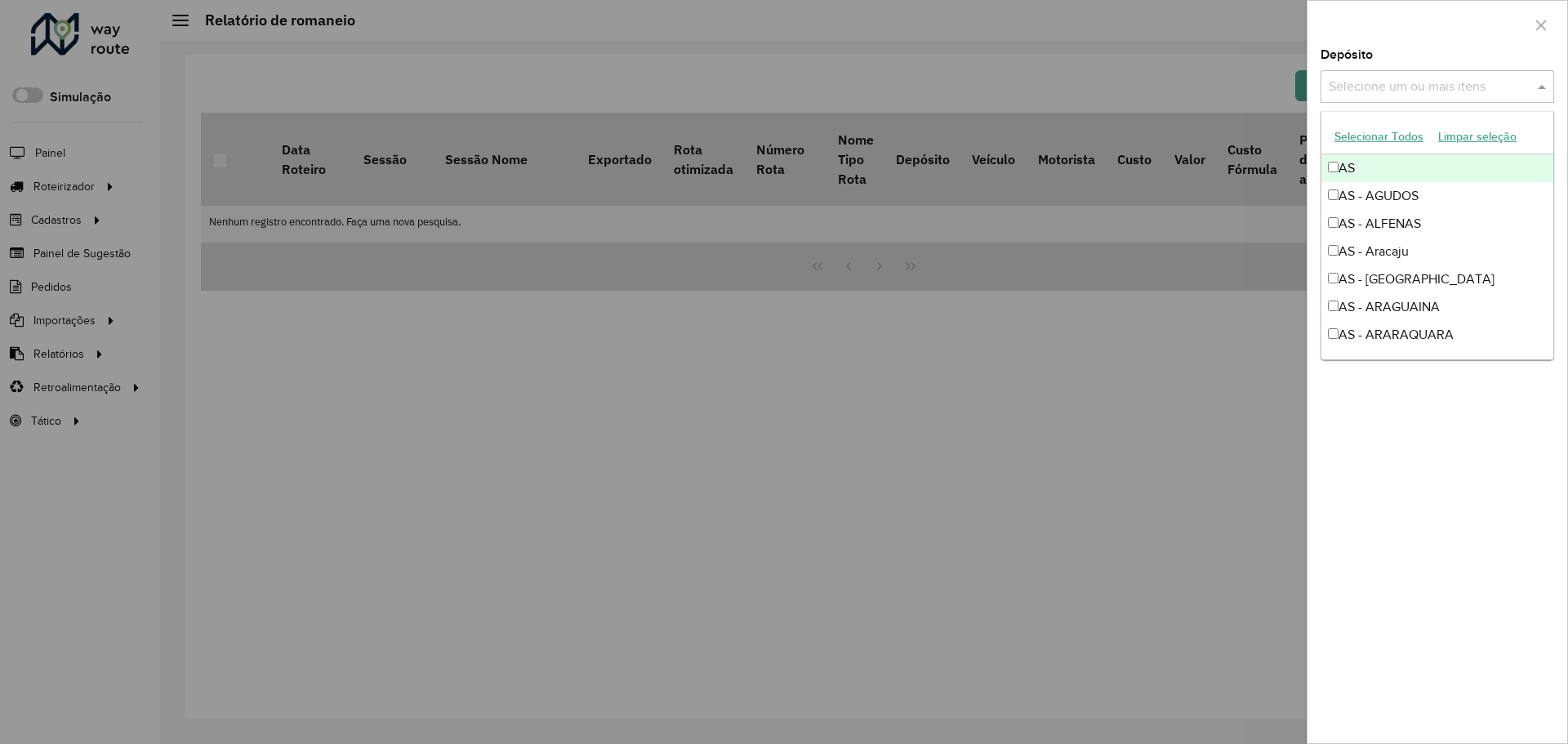
click at [1431, 78] on input "text" at bounding box center [1429, 88] width 210 height 20
type input "*******"
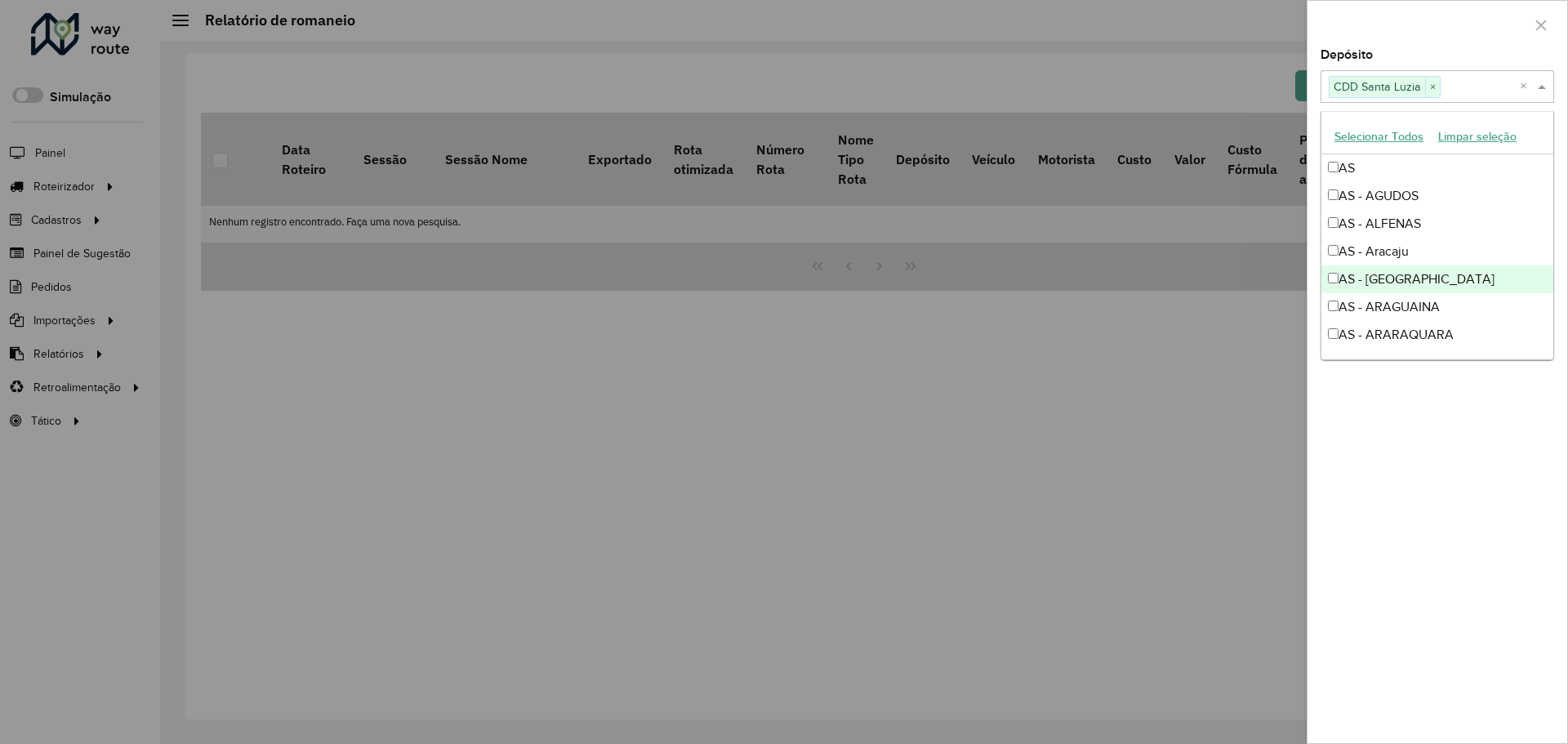
click at [1450, 500] on div "**********" at bounding box center [1437, 397] width 260 height 695
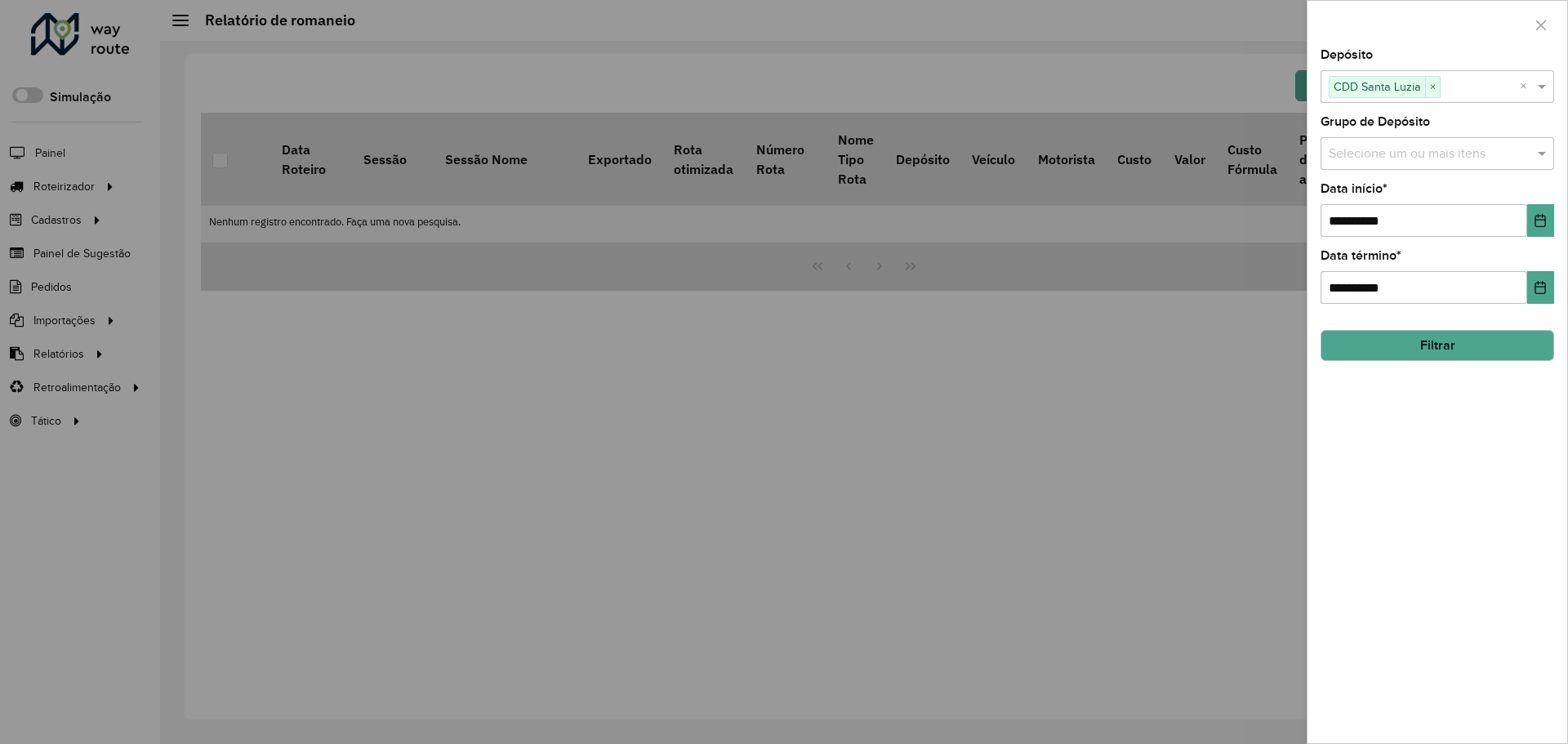
click at [1421, 332] on button "Filtrar" at bounding box center [1436, 345] width 233 height 31
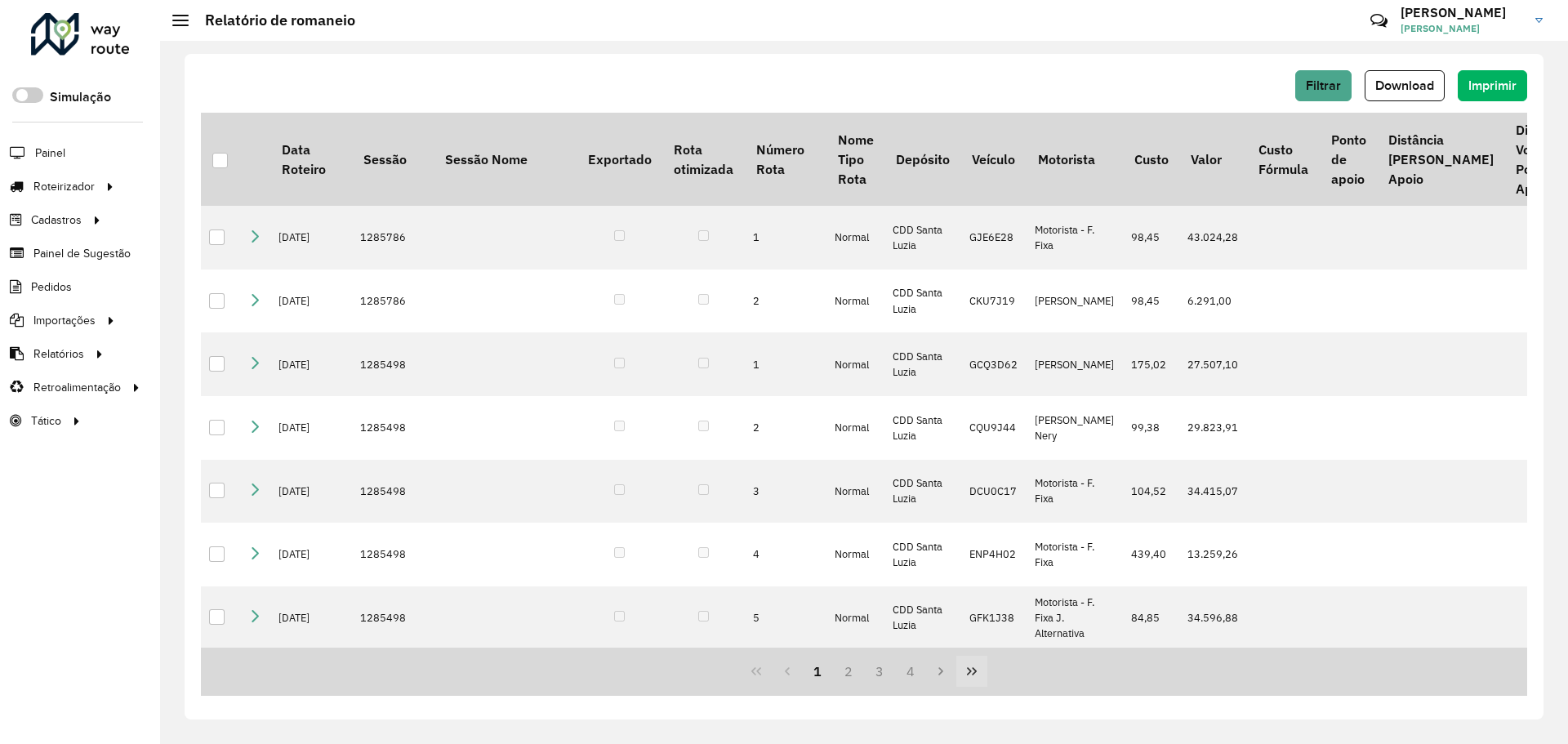
click at [977, 679] on button "Last Page" at bounding box center [972, 672] width 31 height 31
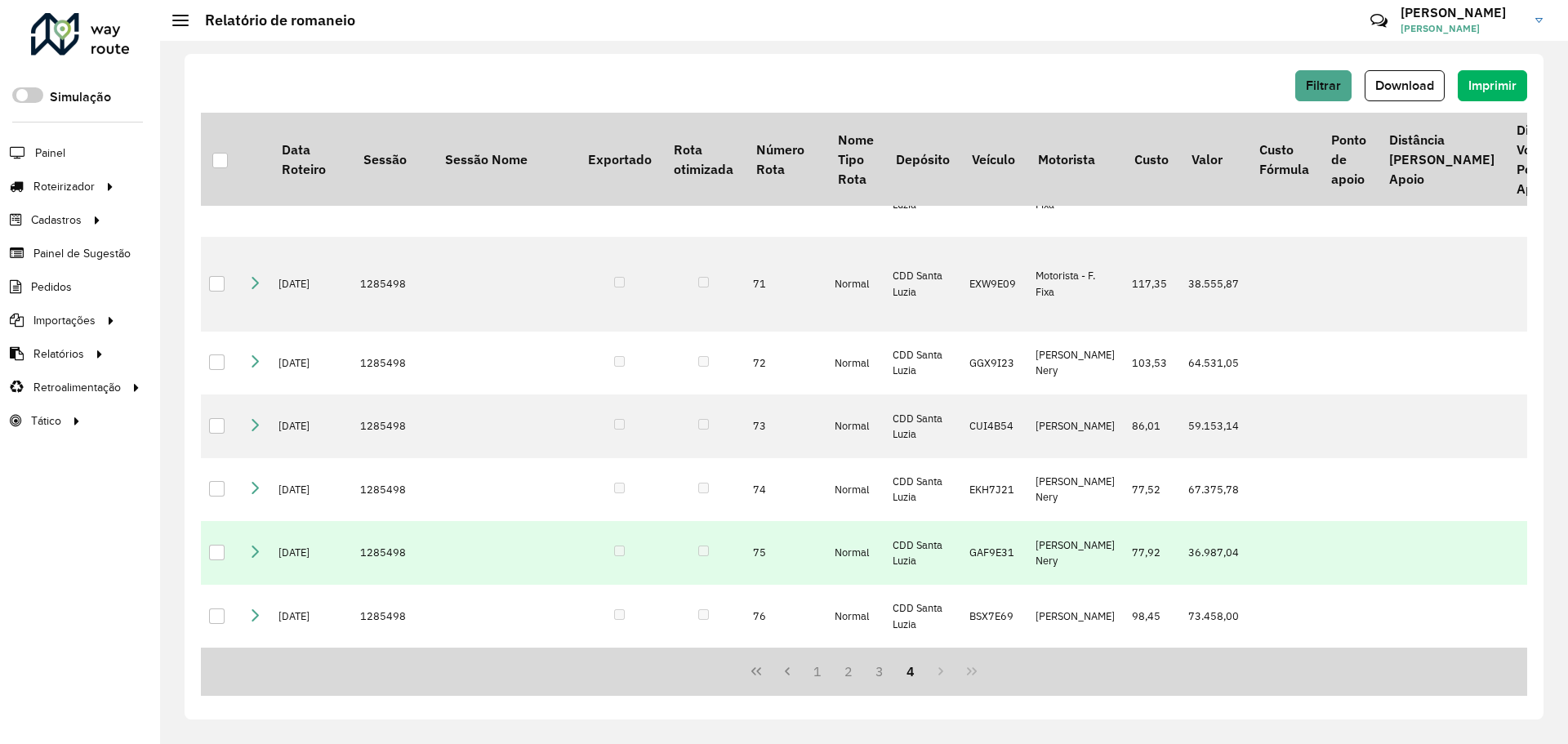
scroll to position [1425, 0]
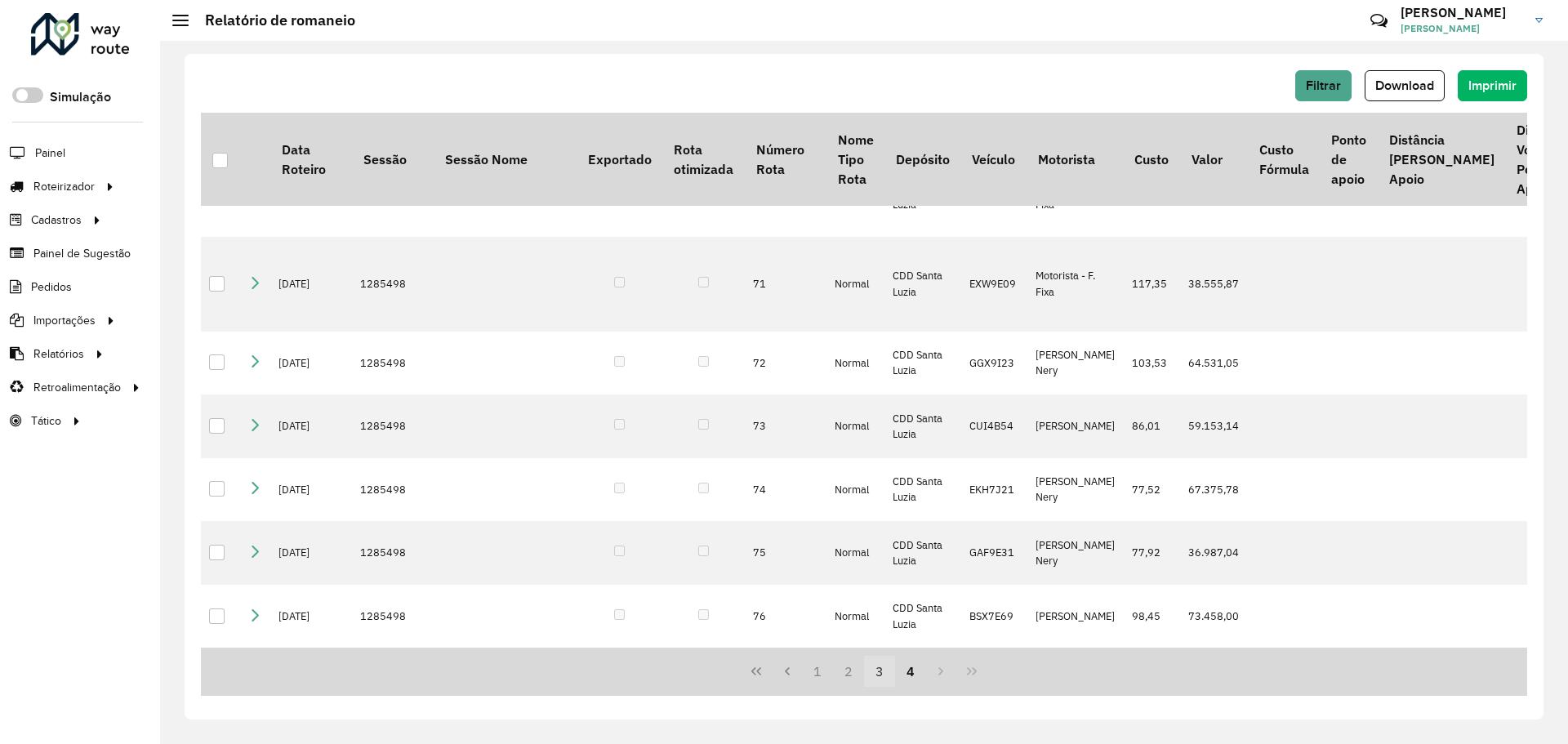
click at [891, 672] on button "3" at bounding box center [879, 672] width 31 height 31
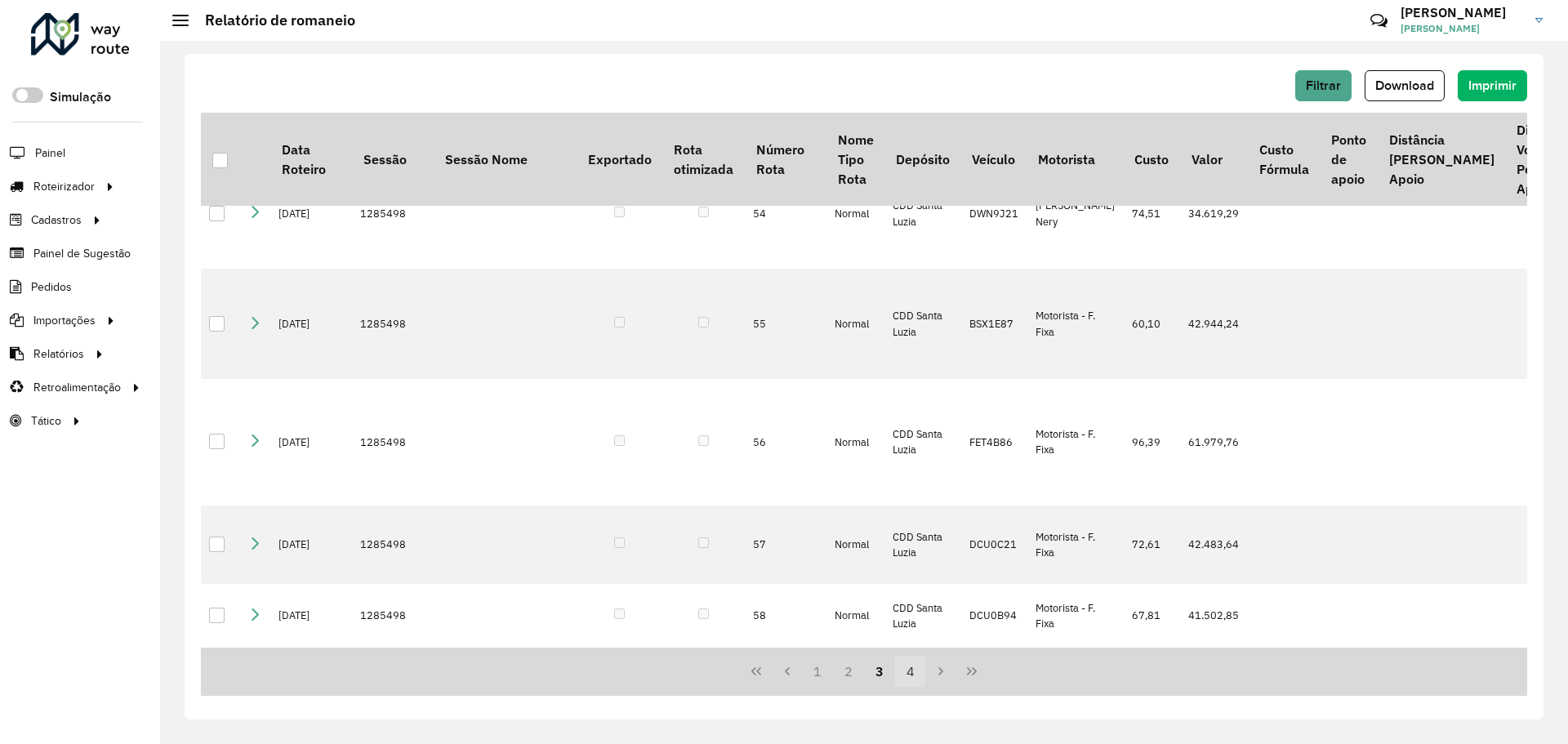
scroll to position [2085, 0]
click at [911, 671] on button "4" at bounding box center [911, 672] width 31 height 31
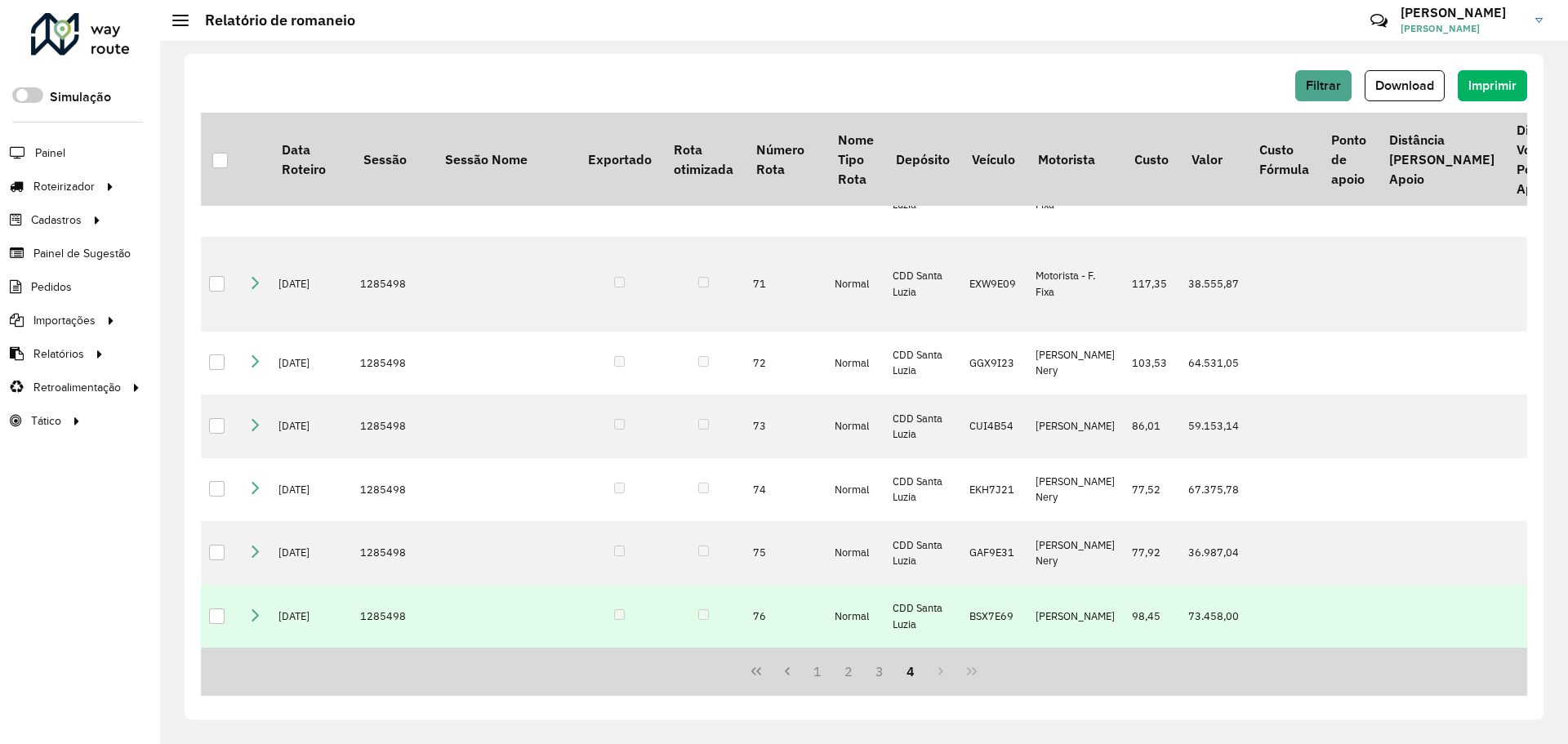
scroll to position [1425, 0]
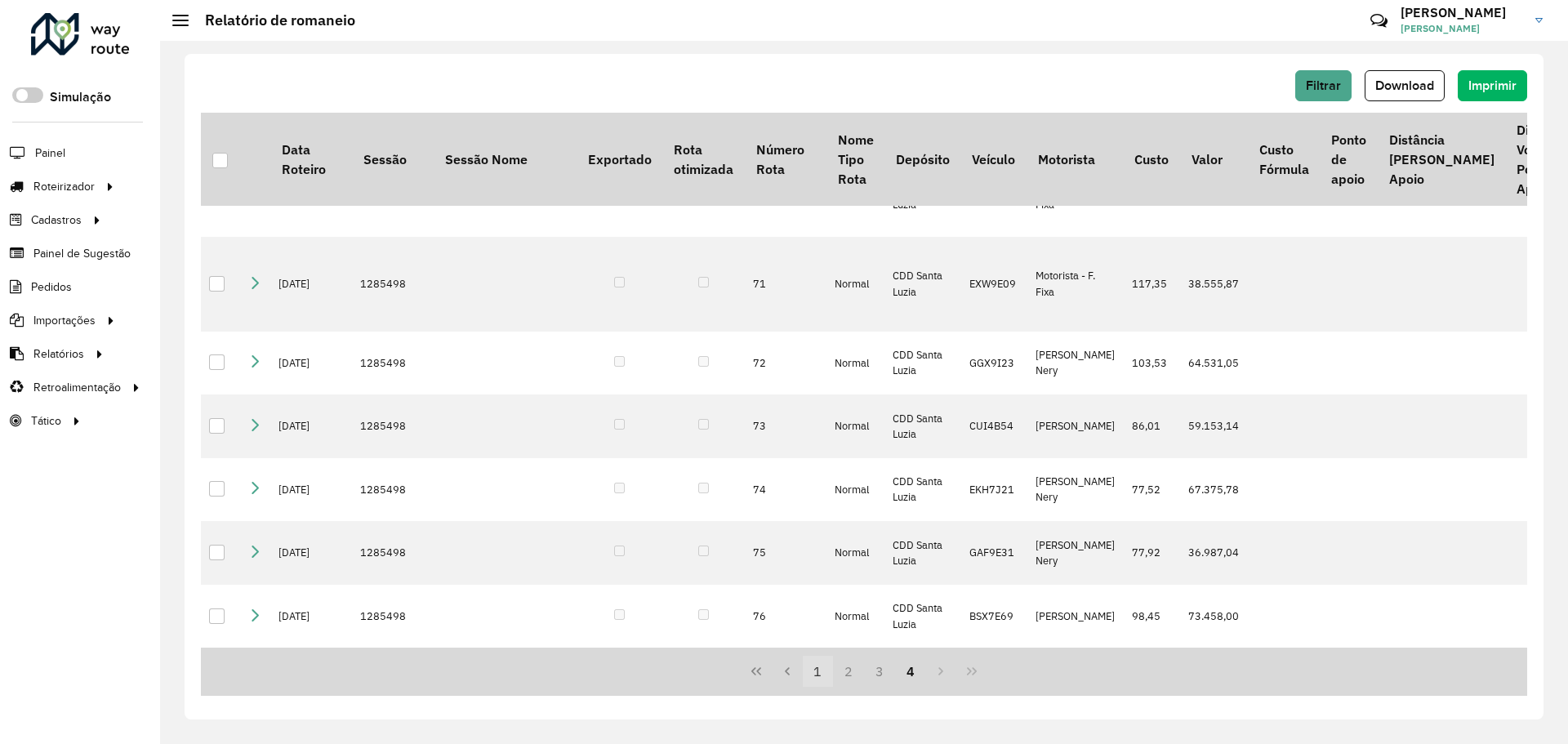
click at [811, 666] on button "1" at bounding box center [818, 672] width 31 height 31
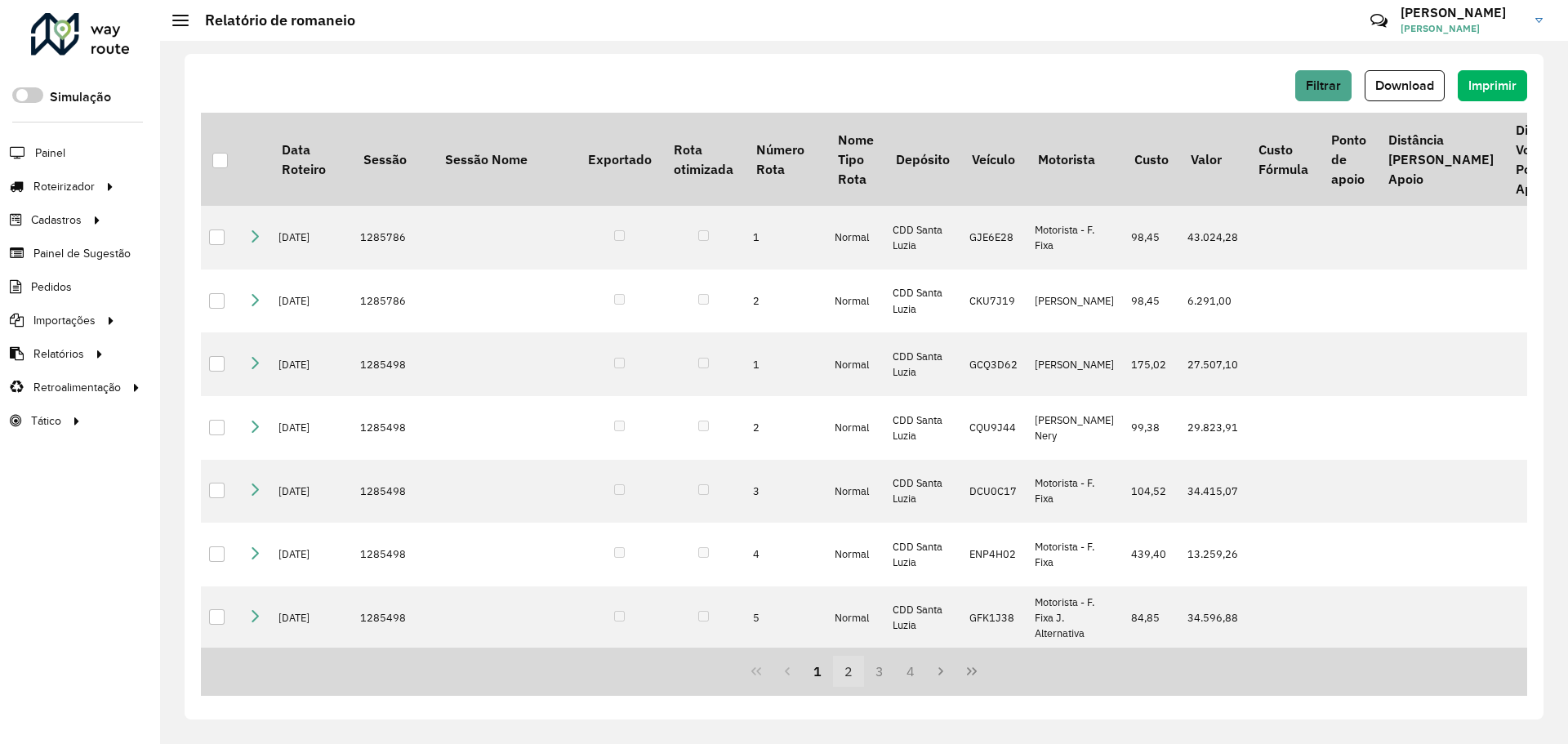
click at [837, 677] on button "2" at bounding box center [849, 672] width 31 height 31
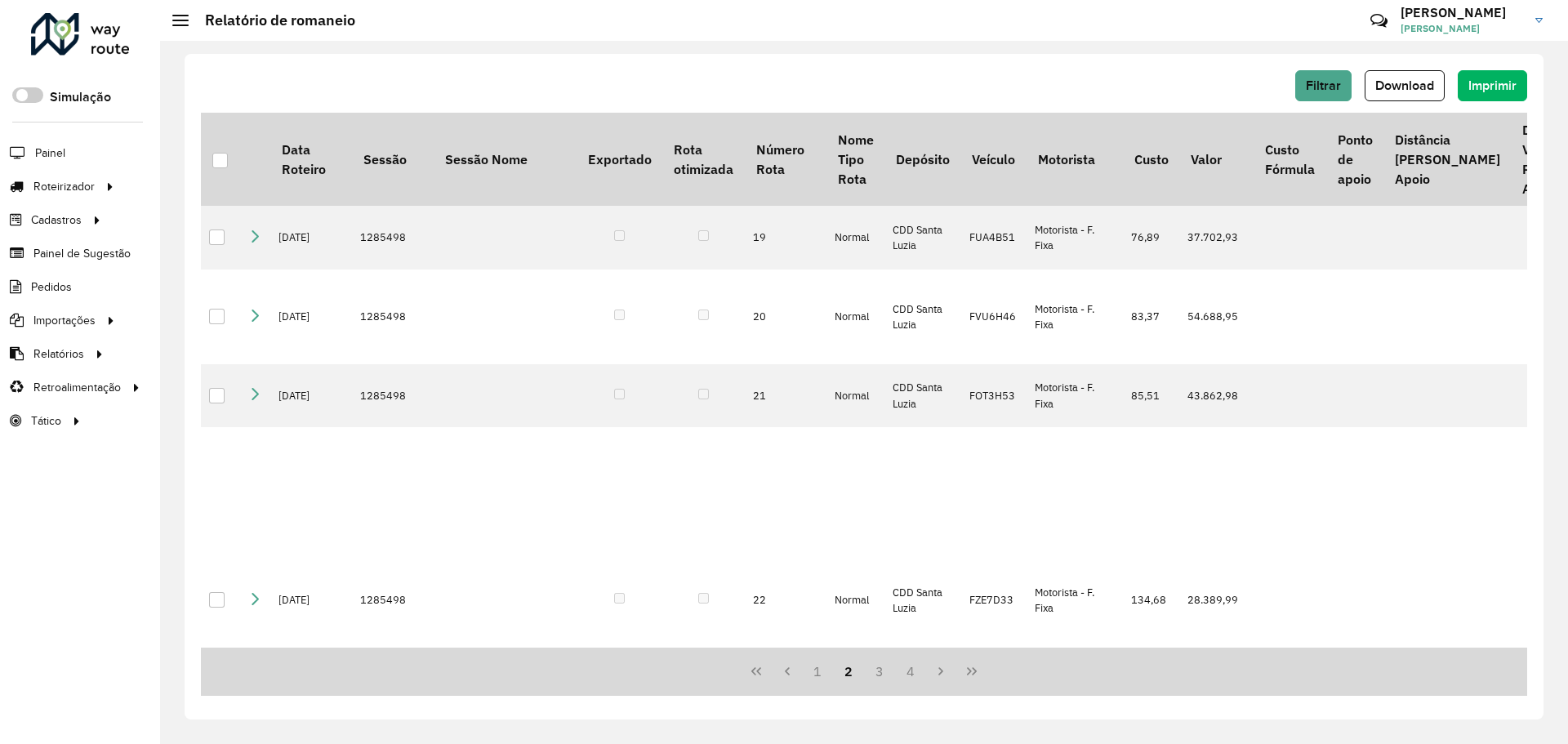
scroll to position [1567, 0]
